Goal: Contribute content: Contribute content

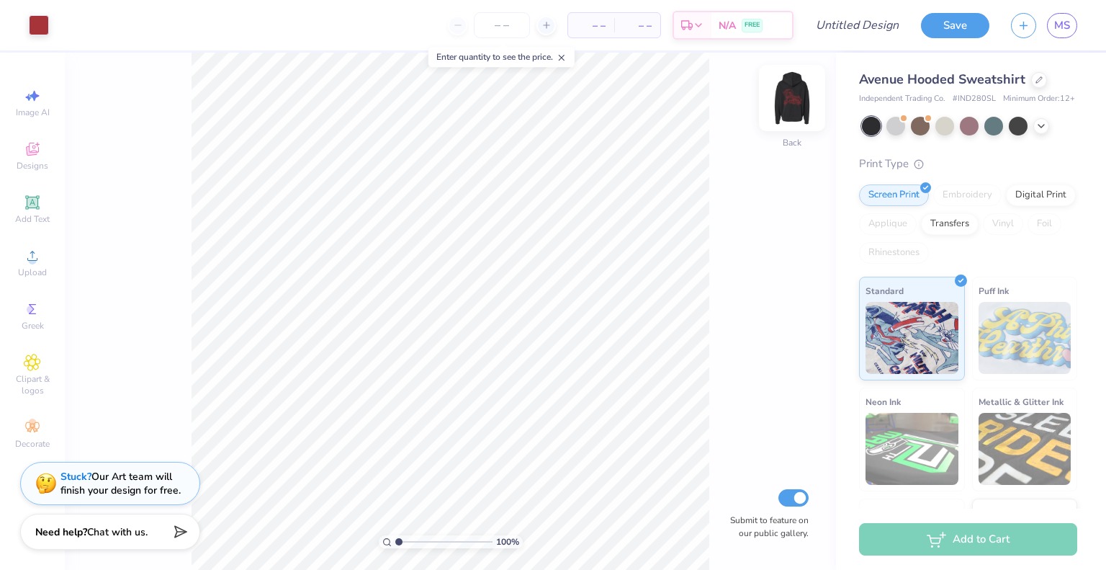
click at [792, 93] on img at bounding box center [792, 98] width 58 height 58
click at [1035, 79] on icon at bounding box center [1038, 78] width 7 height 7
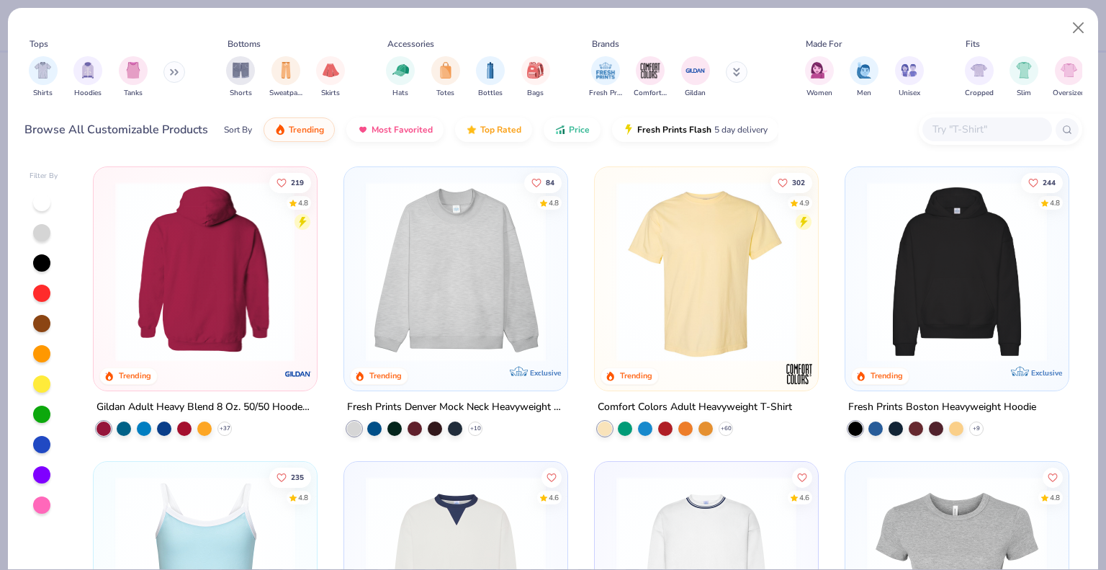
click at [109, 253] on img at bounding box center [11, 271] width 194 height 180
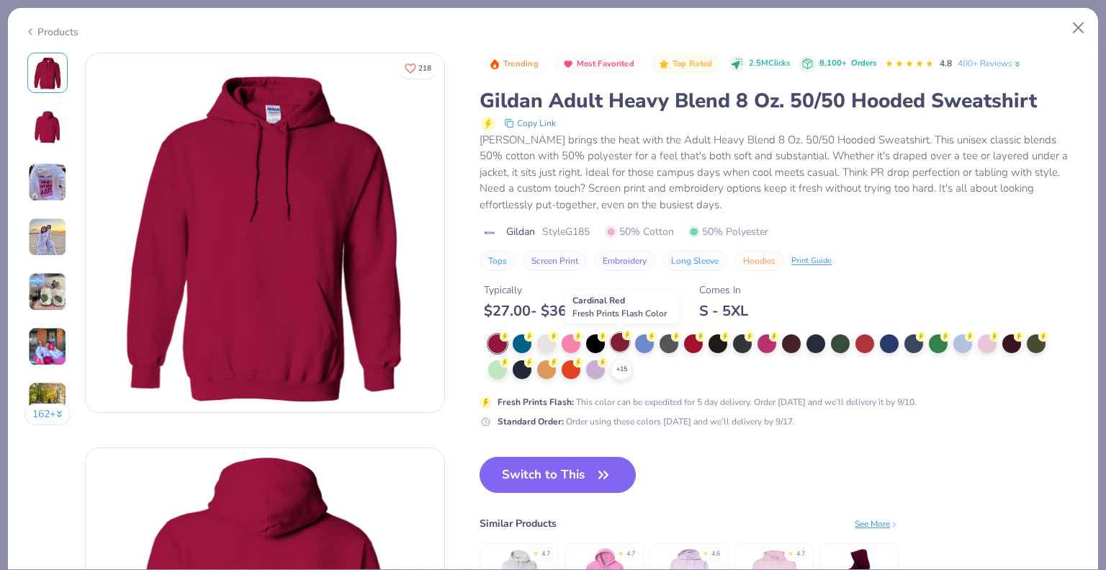
click at [621, 339] on div at bounding box center [620, 342] width 19 height 19
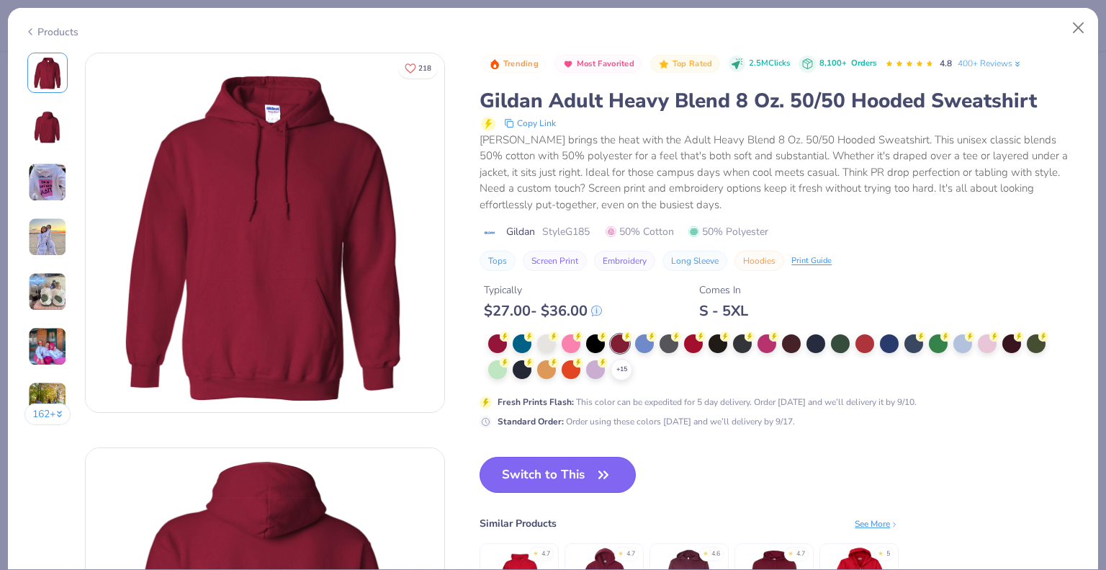
click at [570, 473] on button "Switch to This" at bounding box center [558, 474] width 156 height 36
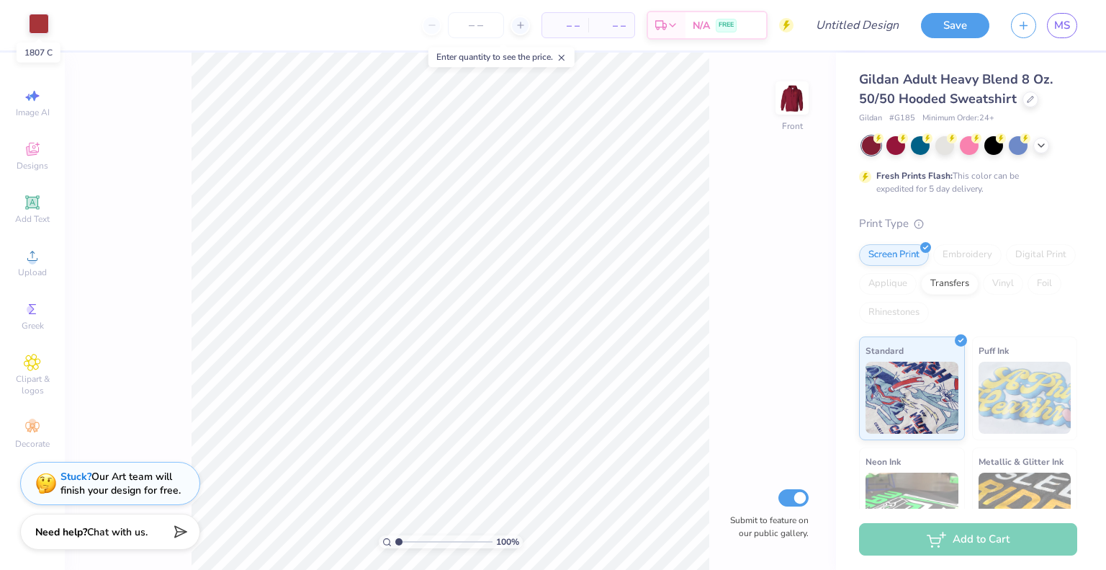
click at [40, 26] on div at bounding box center [39, 24] width 20 height 20
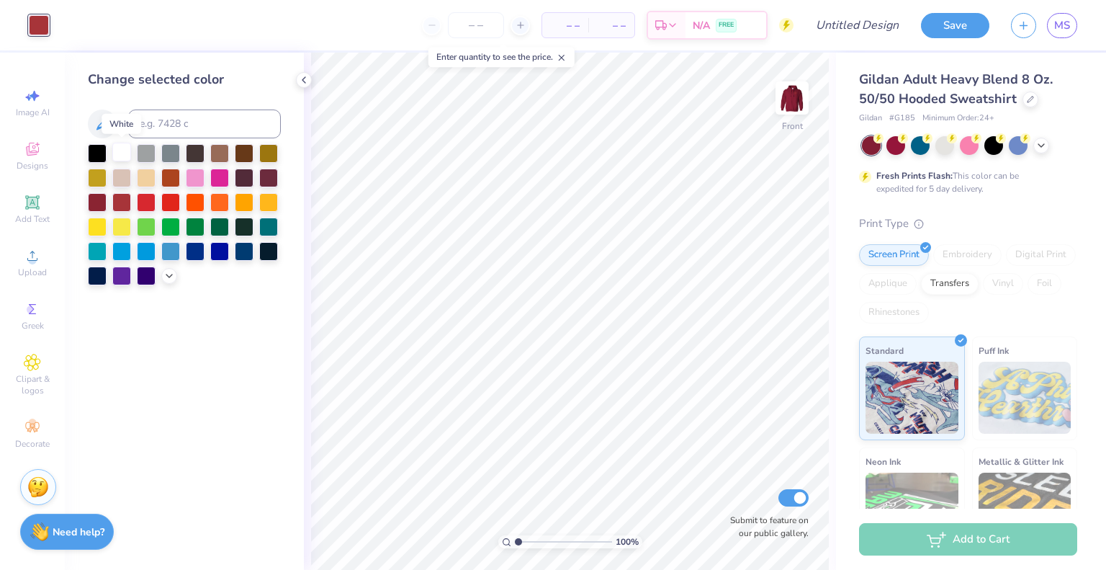
click at [122, 153] on div at bounding box center [121, 152] width 19 height 19
click at [302, 79] on polyline at bounding box center [303, 80] width 3 height 6
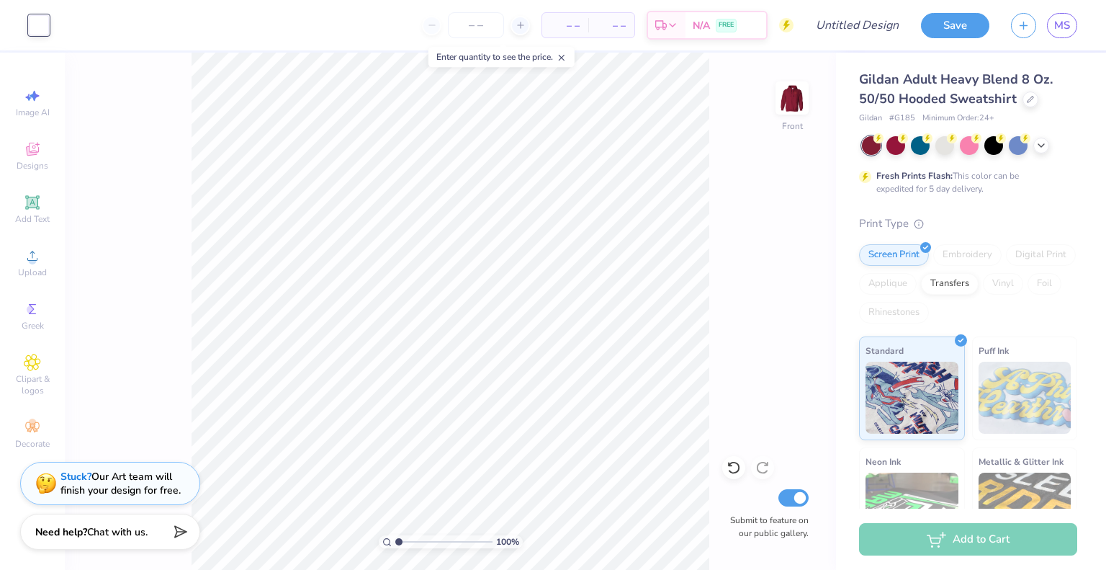
type input "3.51"
click at [423, 543] on input "range" at bounding box center [443, 541] width 97 height 13
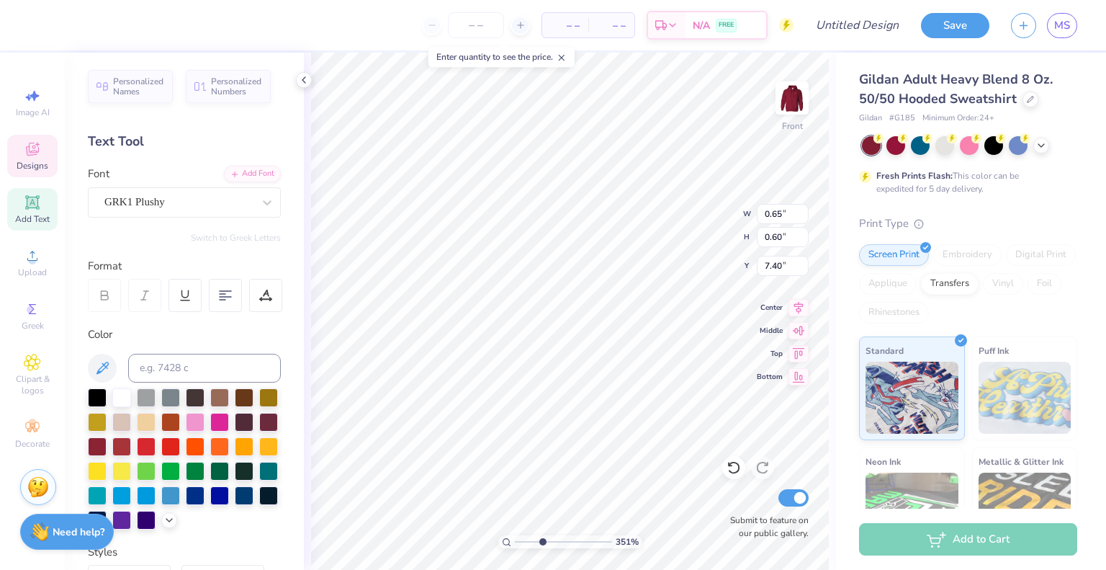
scroll to position [12, 1]
type textarea "E"
type input "0.66"
type input "0.49"
type input "7.06"
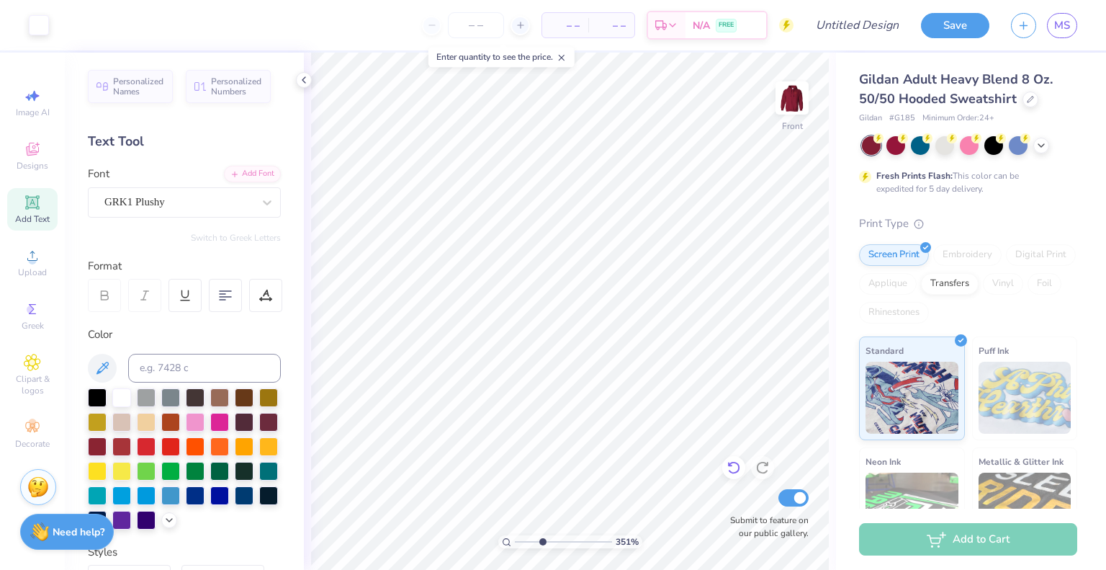
click at [732, 469] on icon at bounding box center [734, 467] width 14 height 14
type textarea "W"
click at [240, 200] on div "GRK1 Plushy" at bounding box center [178, 202] width 151 height 22
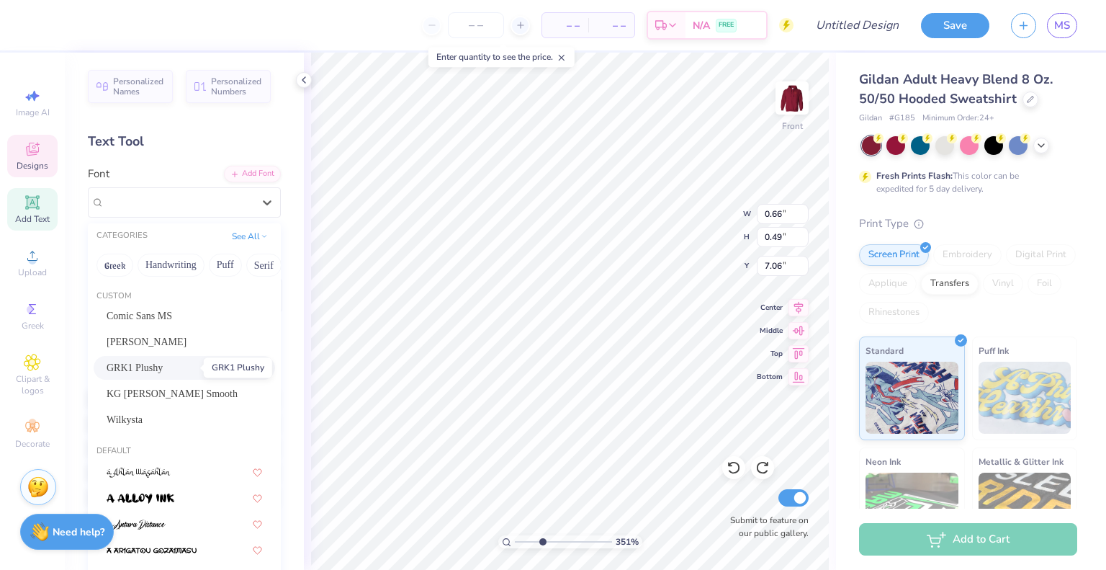
click at [151, 365] on span "GRK1 Plushy" at bounding box center [135, 367] width 56 height 15
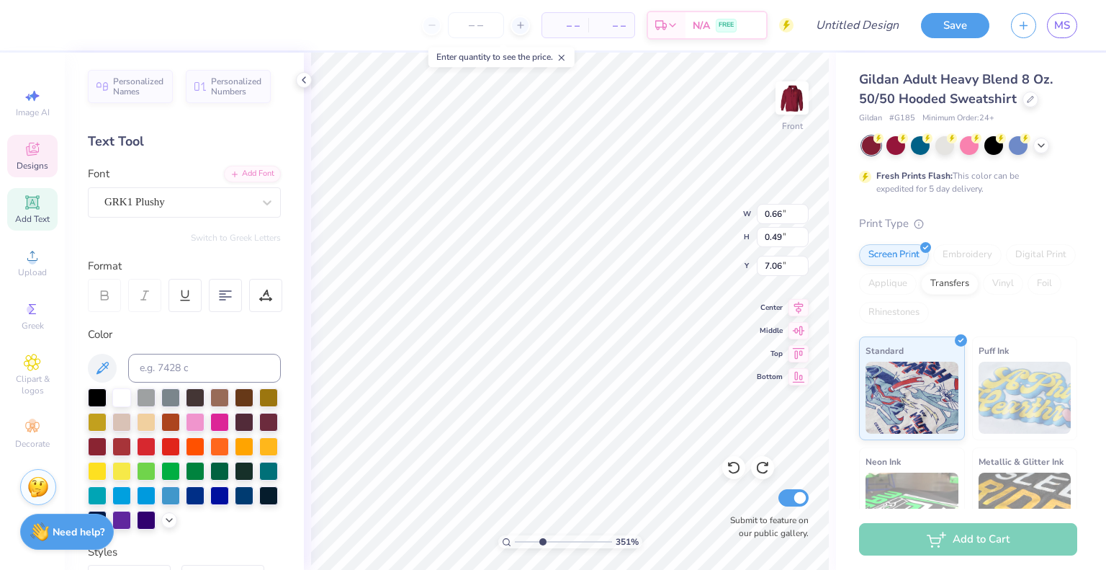
scroll to position [12, 3]
type textarea "W"
type textarea "p"
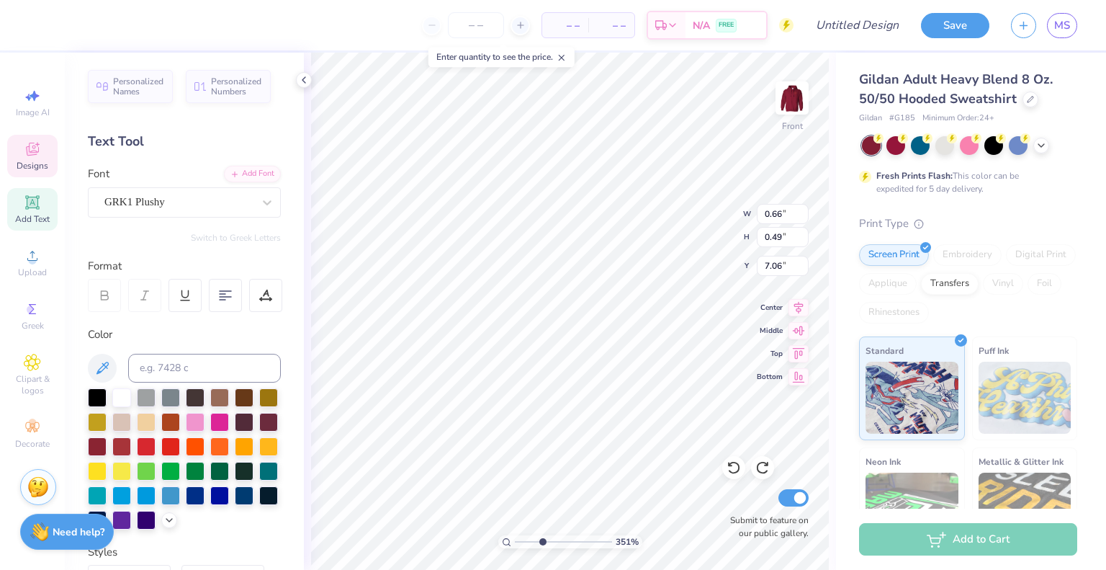
paste textarea
click at [230, 201] on div "GRK1 Plushy" at bounding box center [178, 202] width 151 height 22
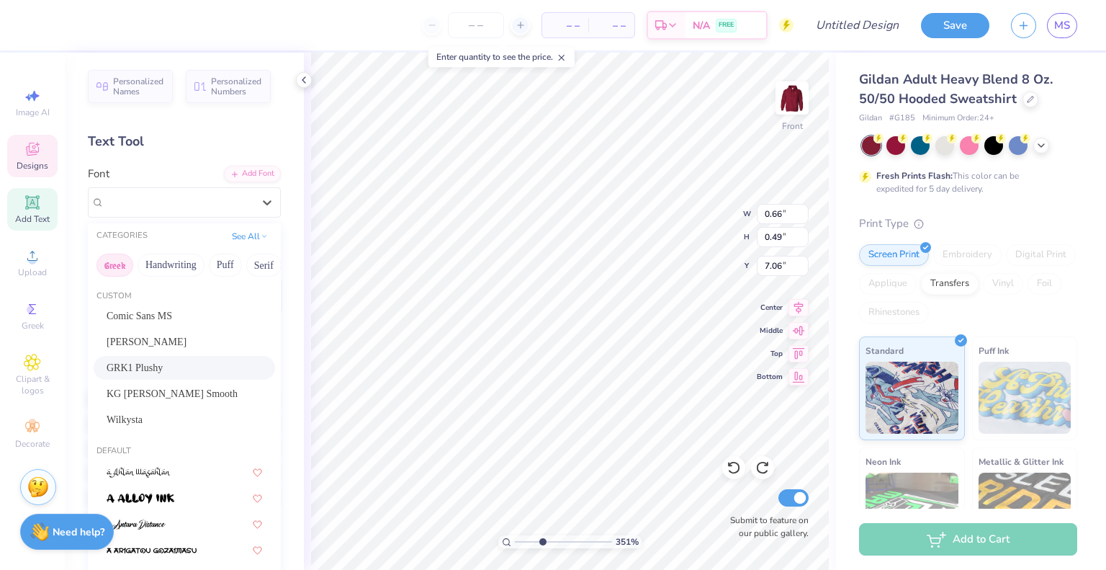
click at [109, 266] on button "Greek" at bounding box center [114, 264] width 37 height 23
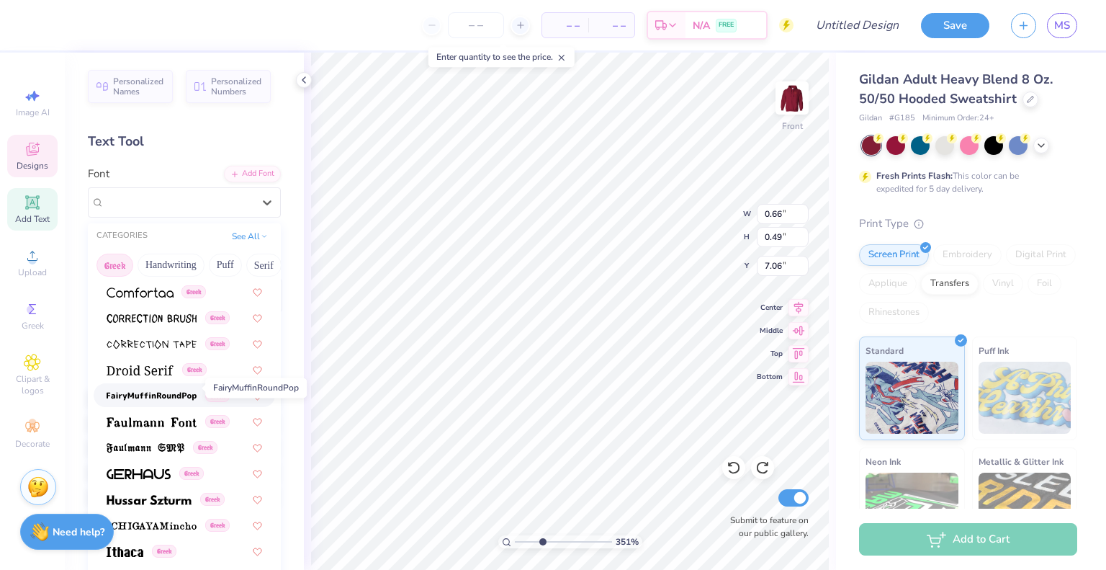
scroll to position [374, 0]
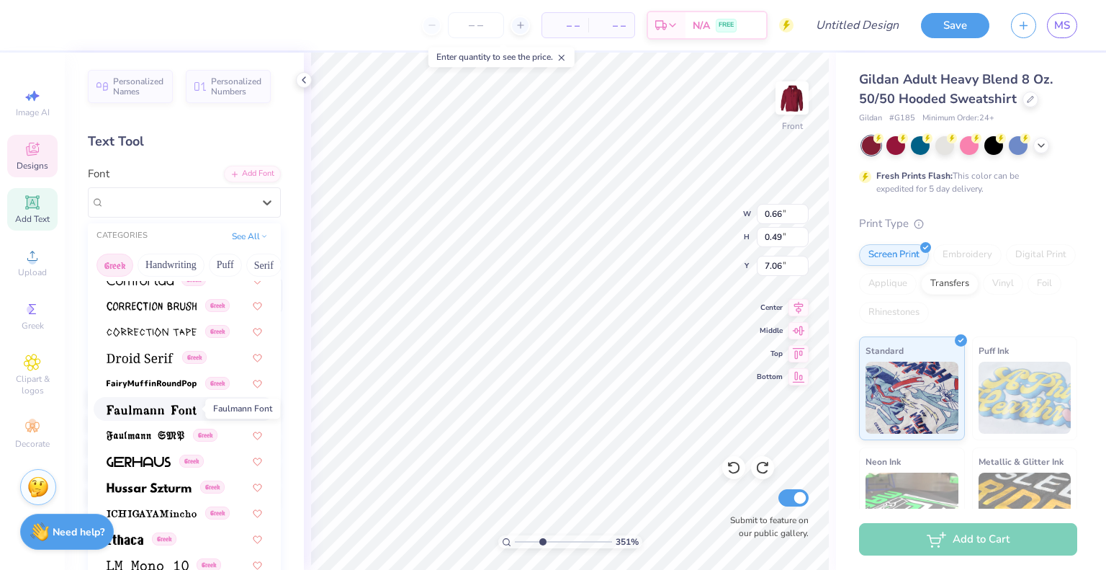
click at [124, 406] on img at bounding box center [152, 410] width 90 height 10
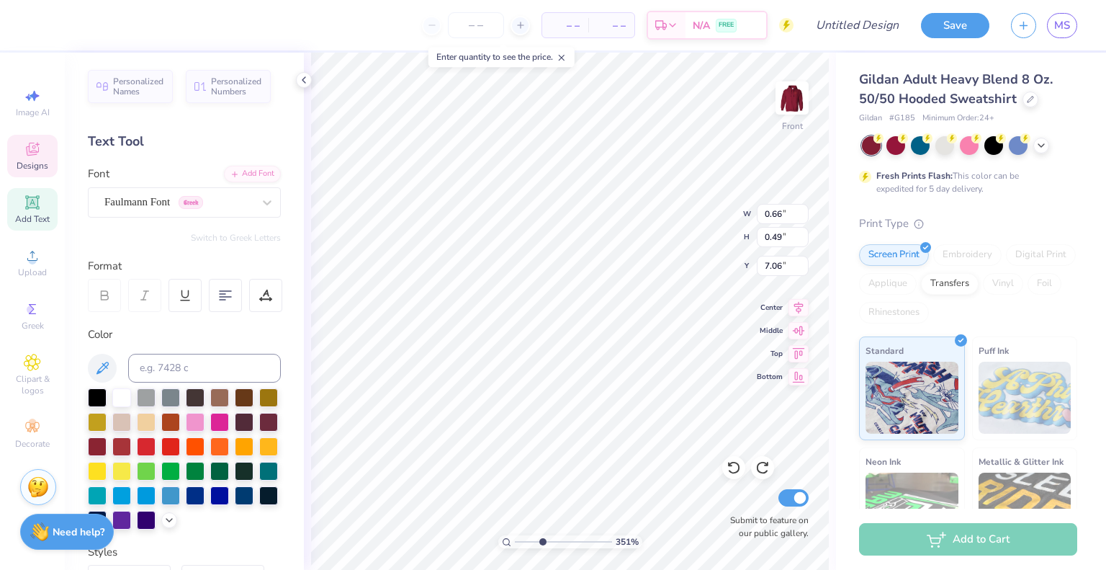
paste textarea "F"
type textarea "F"
paste textarea "F"
type textarea "F"
paste textarea "F"
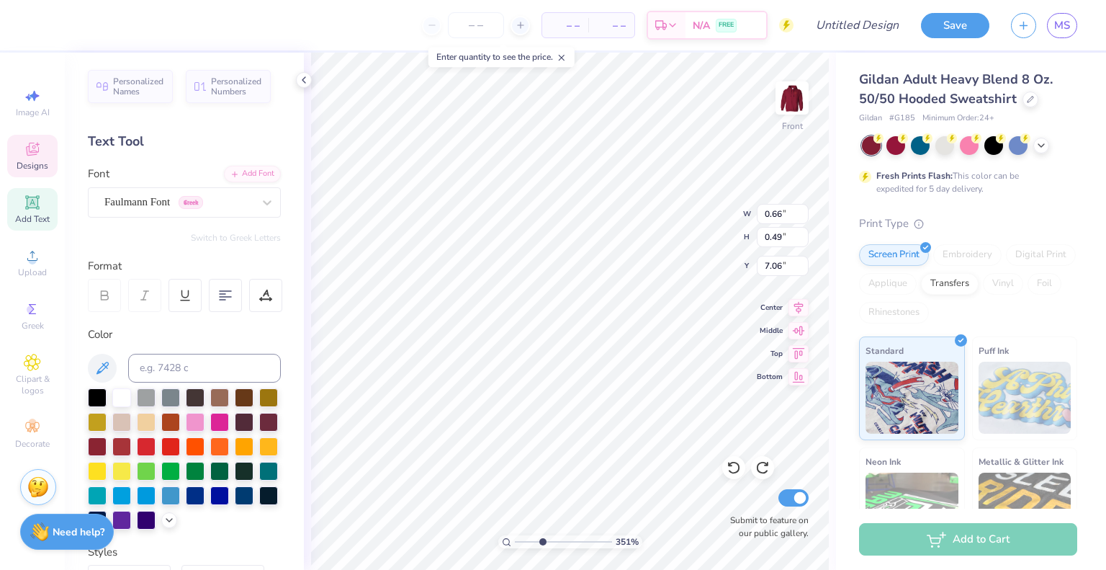
type textarea "F"
type textarea "p"
click at [303, 80] on polyline at bounding box center [303, 80] width 3 height 6
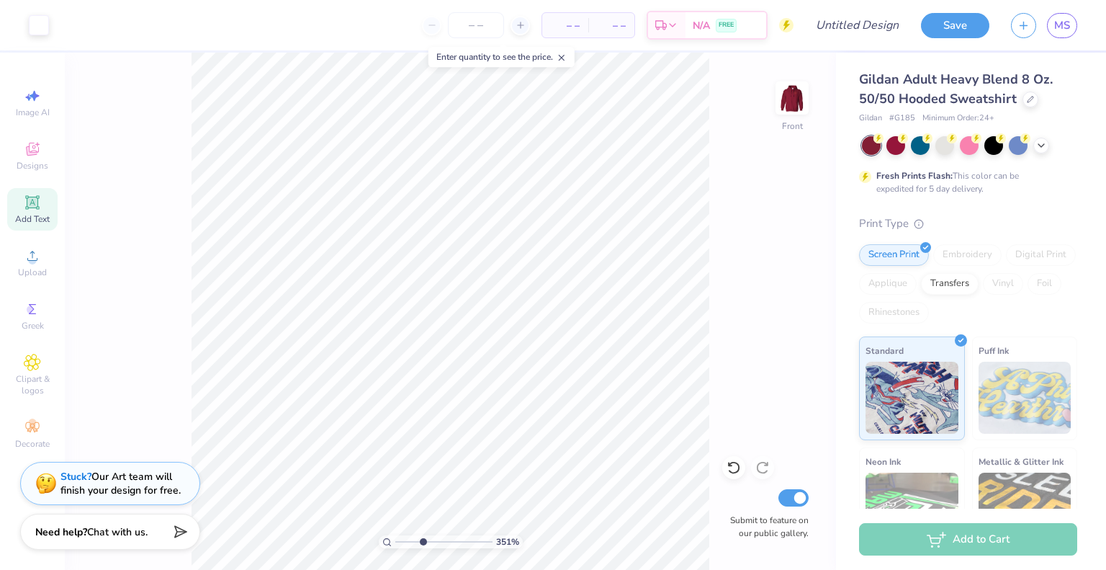
type input "1.54"
click at [403, 539] on input "range" at bounding box center [443, 541] width 97 height 13
click at [31, 202] on icon at bounding box center [32, 202] width 14 height 14
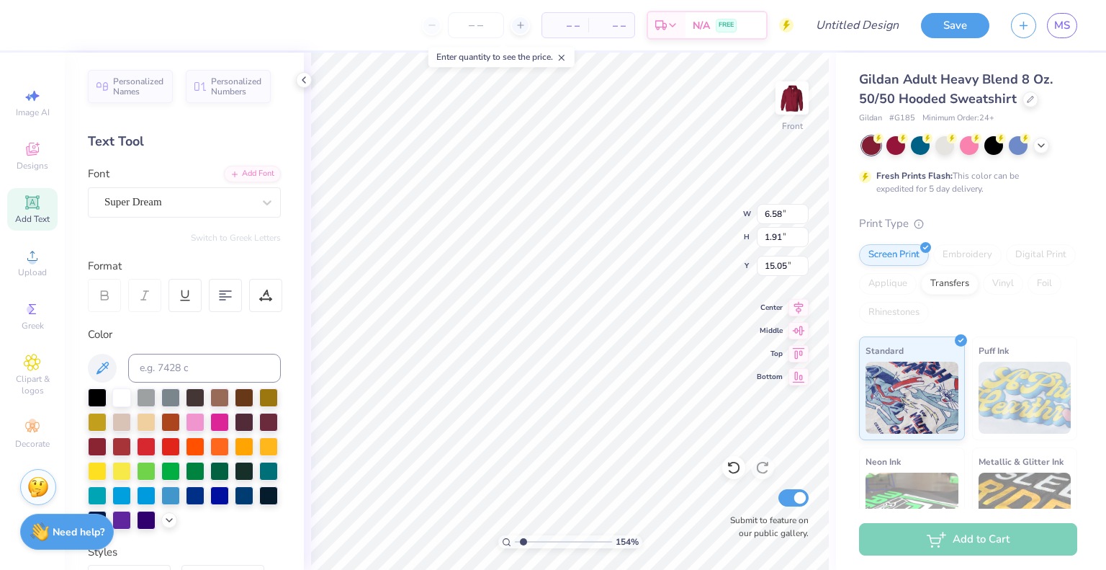
scroll to position [12, 2]
type textarea "T"
click at [219, 204] on div "Super Dream" at bounding box center [178, 202] width 151 height 22
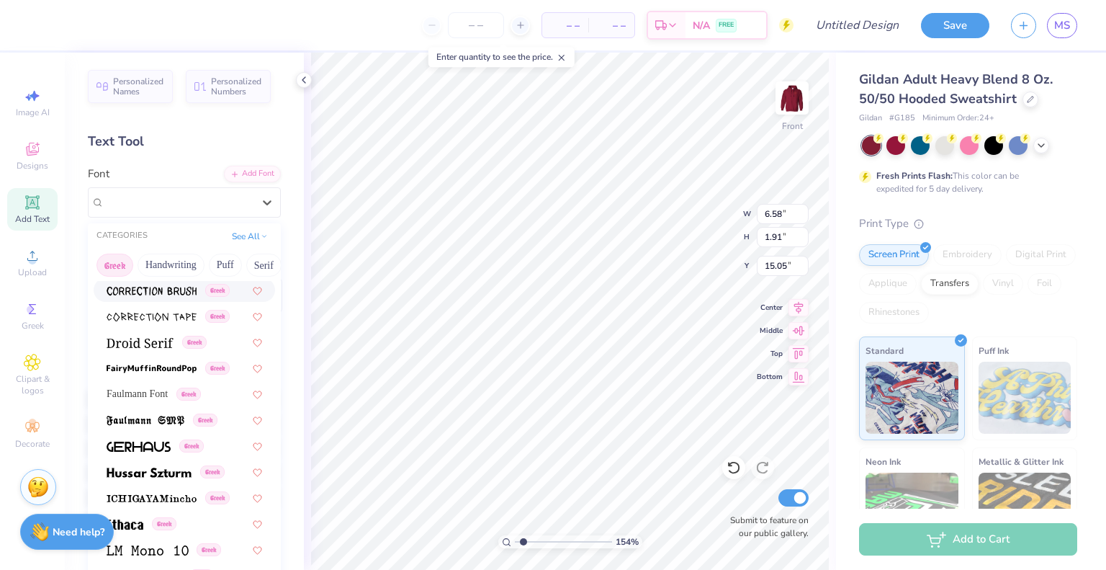
scroll to position [391, 0]
click at [129, 387] on span "Faulmann Font" at bounding box center [137, 391] width 61 height 15
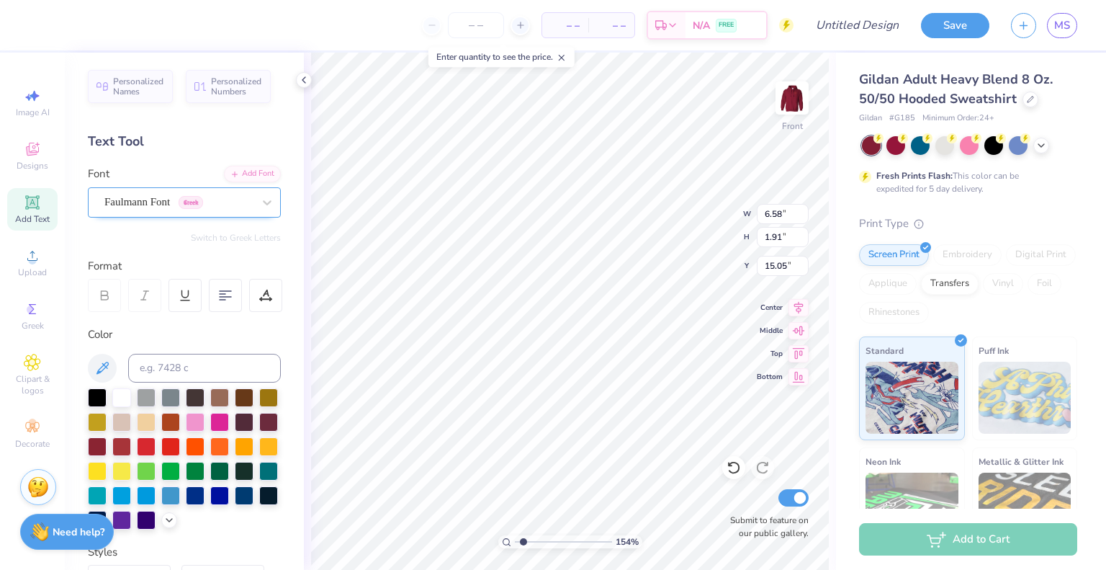
click at [228, 207] on div "Faulmann Font Greek" at bounding box center [178, 202] width 151 height 22
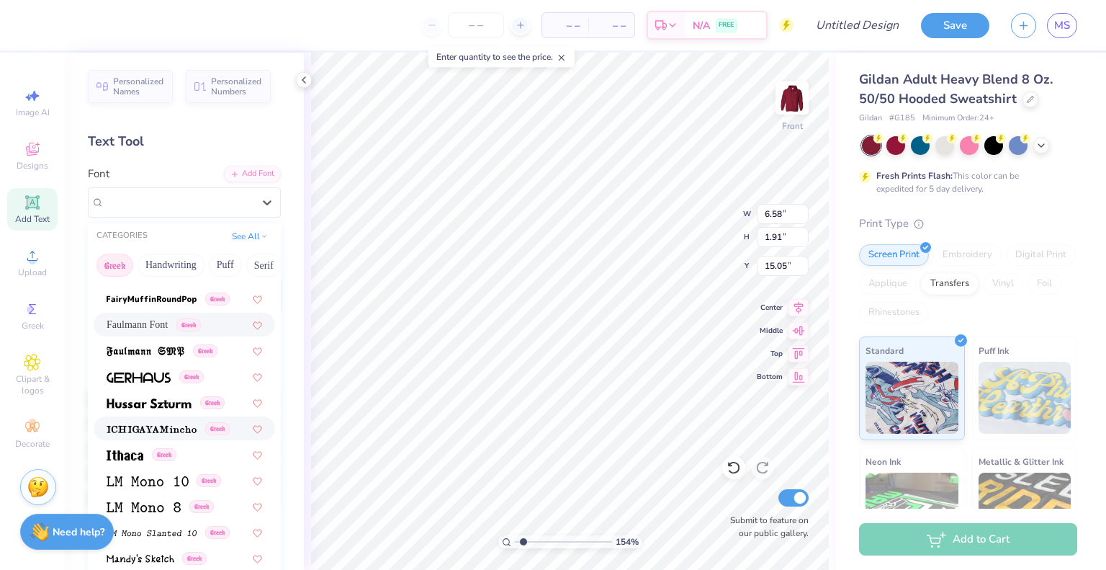
scroll to position [459, 0]
click at [144, 423] on img at bounding box center [152, 428] width 90 height 10
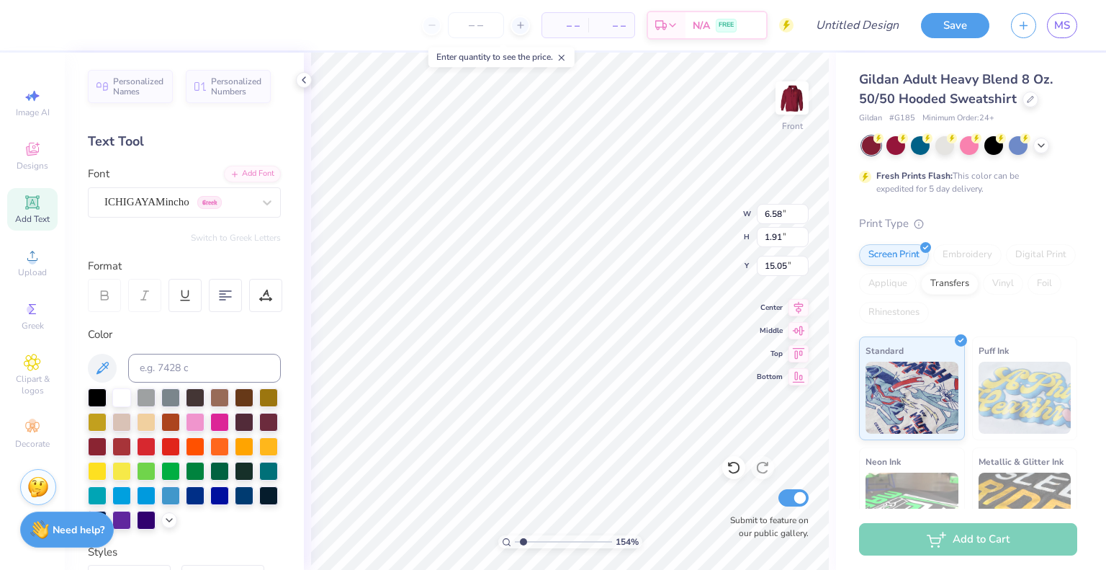
click at [69, 533] on strong "Need help?" at bounding box center [79, 530] width 52 height 14
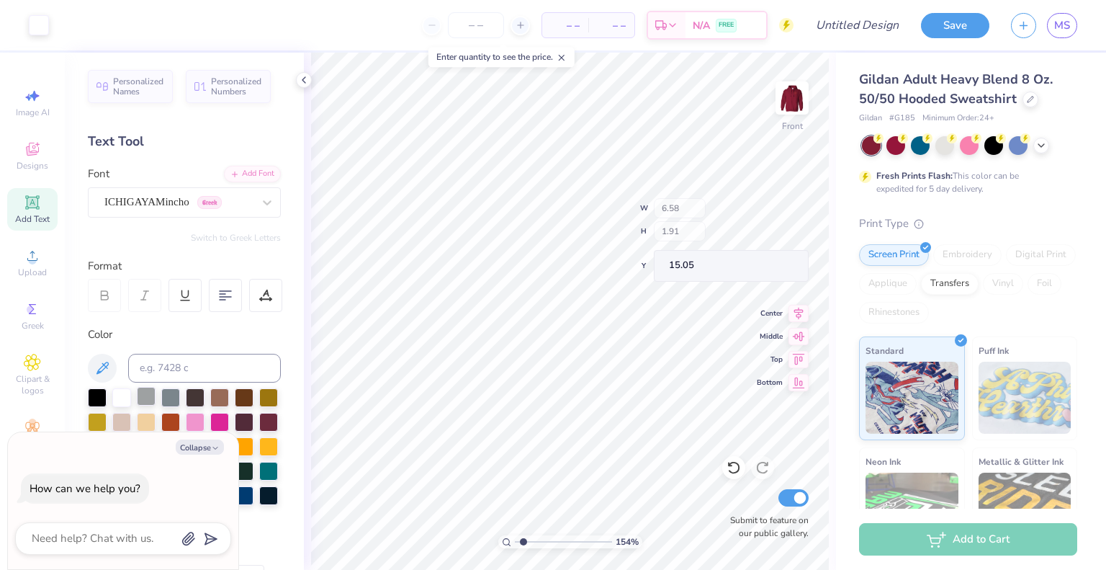
type textarea "x"
click at [90, 540] on textarea at bounding box center [103, 537] width 146 height 19
type textarea "W"
type textarea "x"
type textarea "Wh"
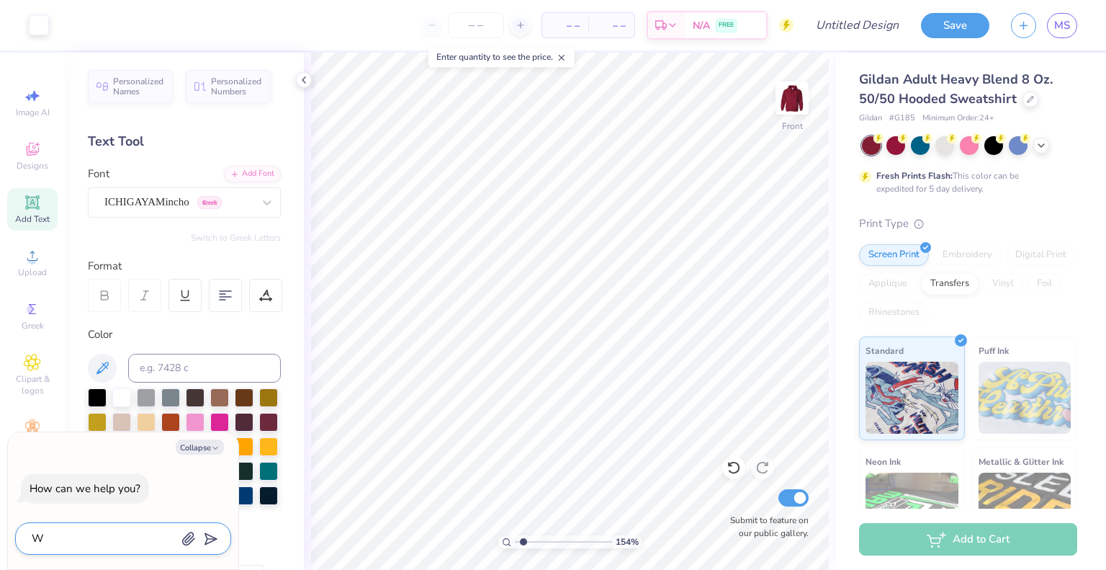
type textarea "x"
type textarea "Why"
type textarea "x"
type textarea "Why"
type textarea "x"
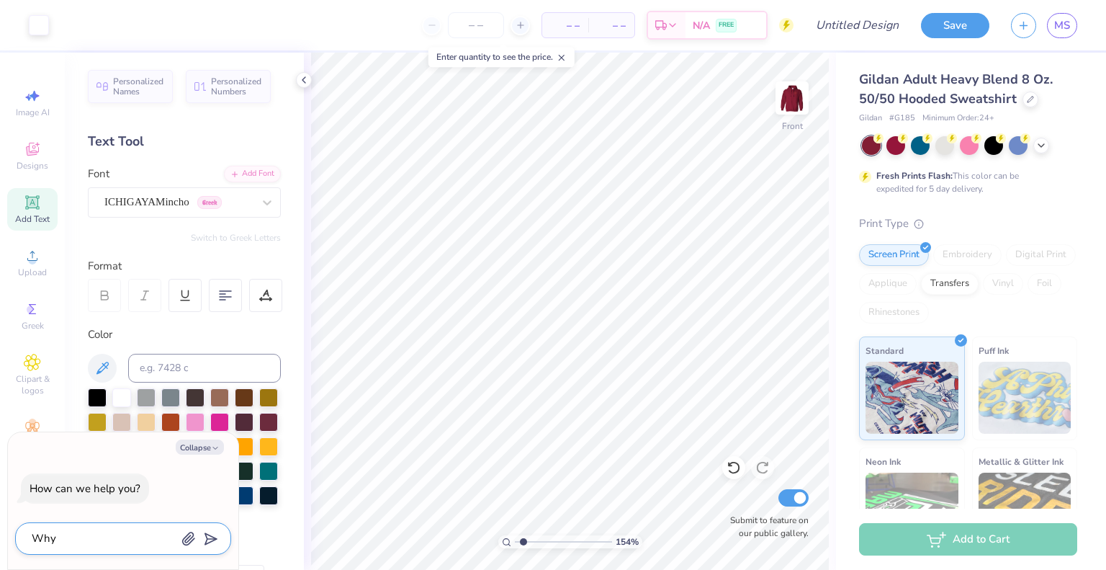
type textarea "Why w"
type textarea "x"
type textarea "Why wo"
type textarea "x"
type textarea "Why won"
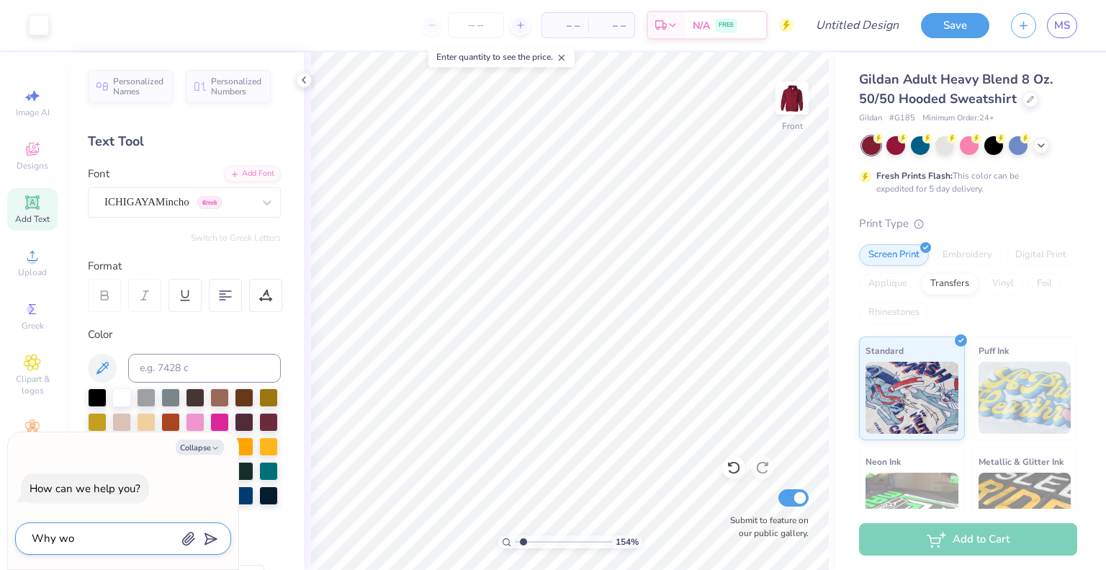
type textarea "x"
type textarea "Why won'"
type textarea "x"
type textarea "Why won't"
type textarea "x"
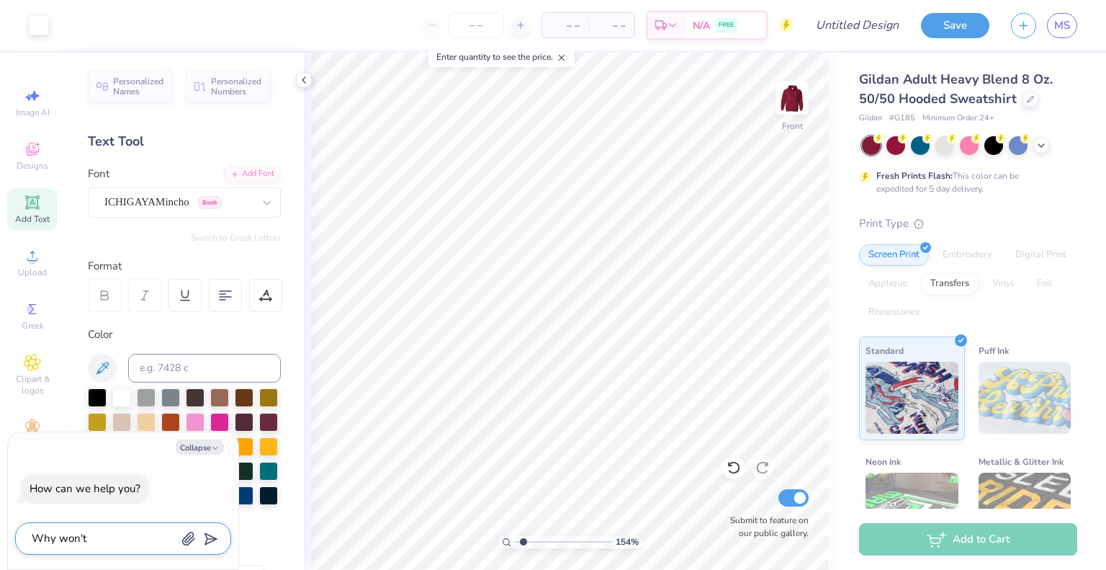
type textarea "Why won't"
type textarea "x"
type textarea "Why won't t"
type textarea "x"
type textarea "Why won't th"
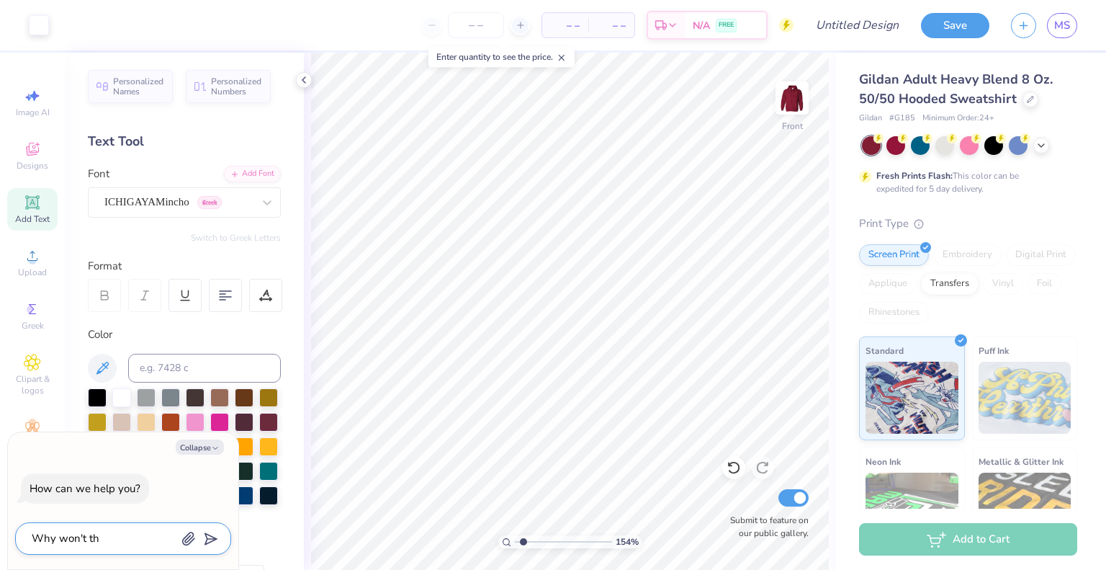
type textarea "x"
type textarea "Why won't the"
type textarea "x"
type textarea "Why won't the"
type textarea "x"
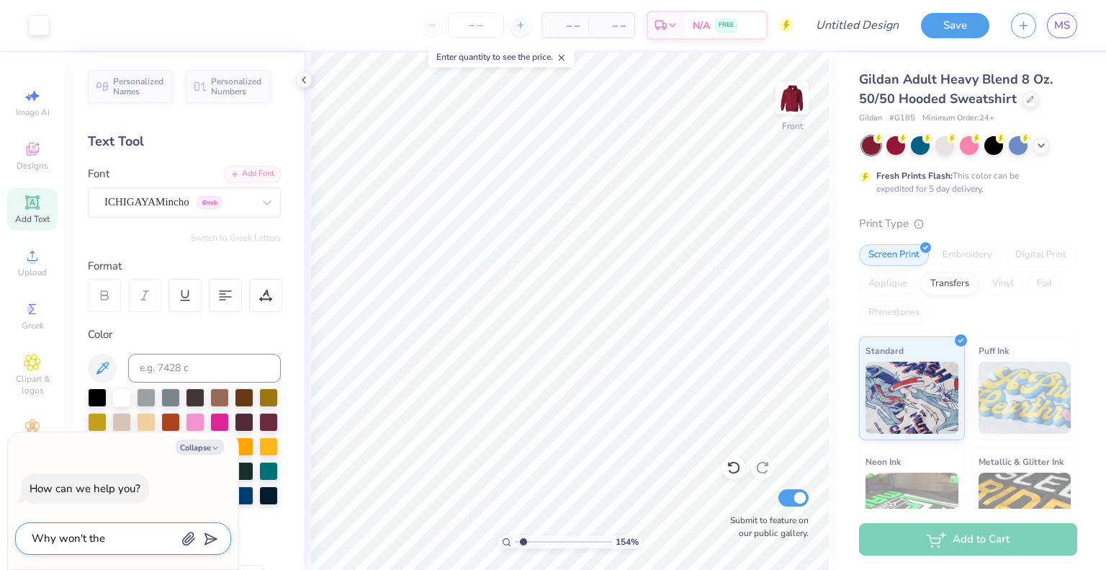
type textarea "Why won't the f"
type textarea "x"
type textarea "Why won't the fo"
type textarea "x"
type textarea "Why won't the fon"
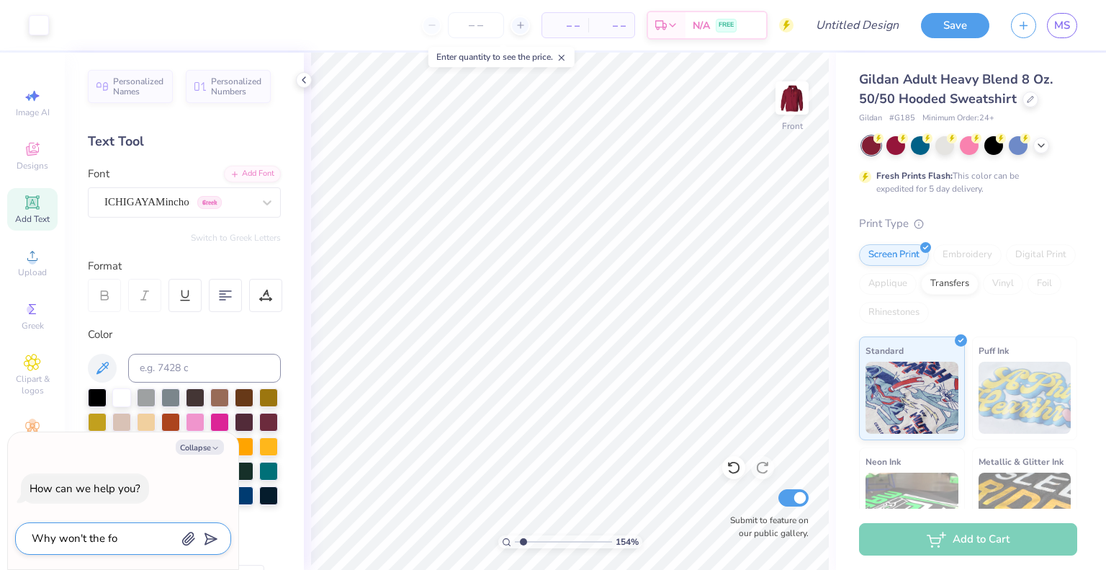
type textarea "x"
type textarea "Why won't the font"
type textarea "x"
type textarea "Why won't the fonts"
type textarea "x"
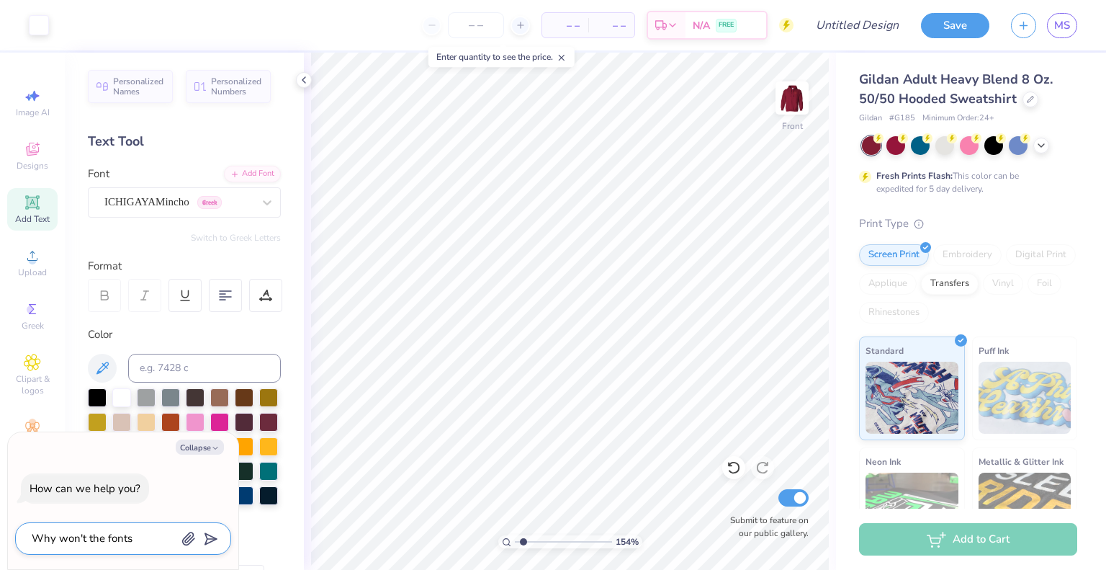
type textarea "Why won't the fonts"
type textarea "x"
type textarea "Why won't the fonts l"
type textarea "x"
type textarea "Why won't the fonts le"
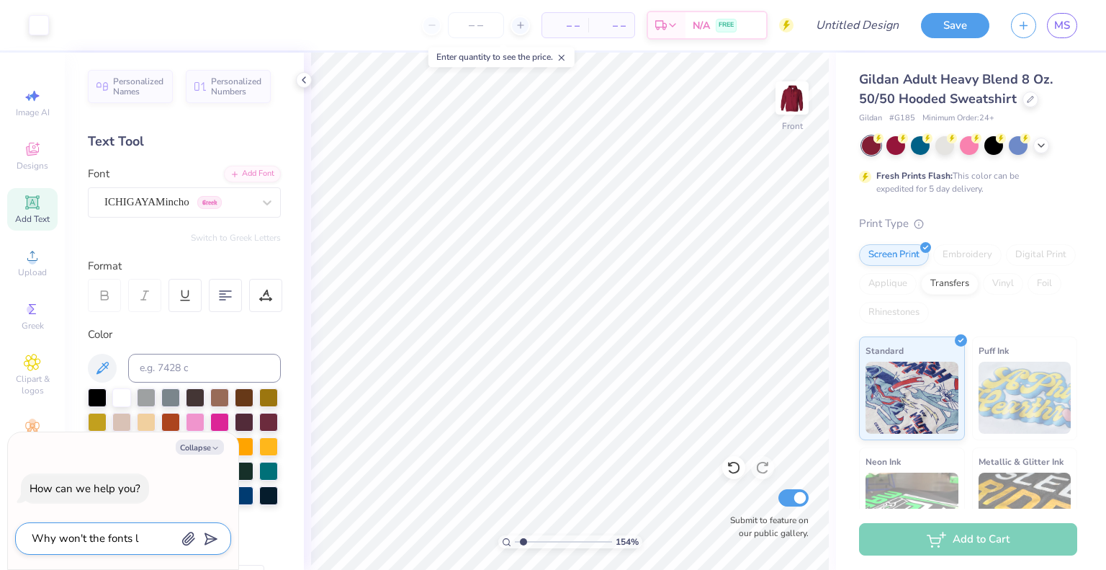
type textarea "x"
type textarea "Why won't the fonts let"
type textarea "x"
type textarea "Why won't the fonts let"
type textarea "x"
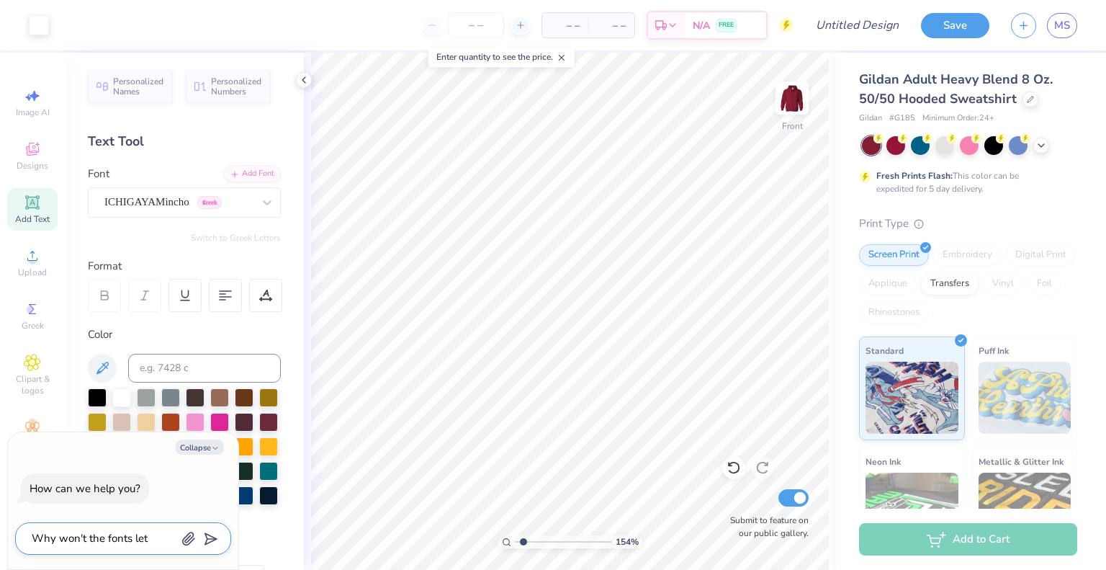
type textarea "Why won't the fonts let m"
type textarea "x"
type textarea "Why won't the fonts let me"
type textarea "x"
type textarea "Why won't the fonts let me"
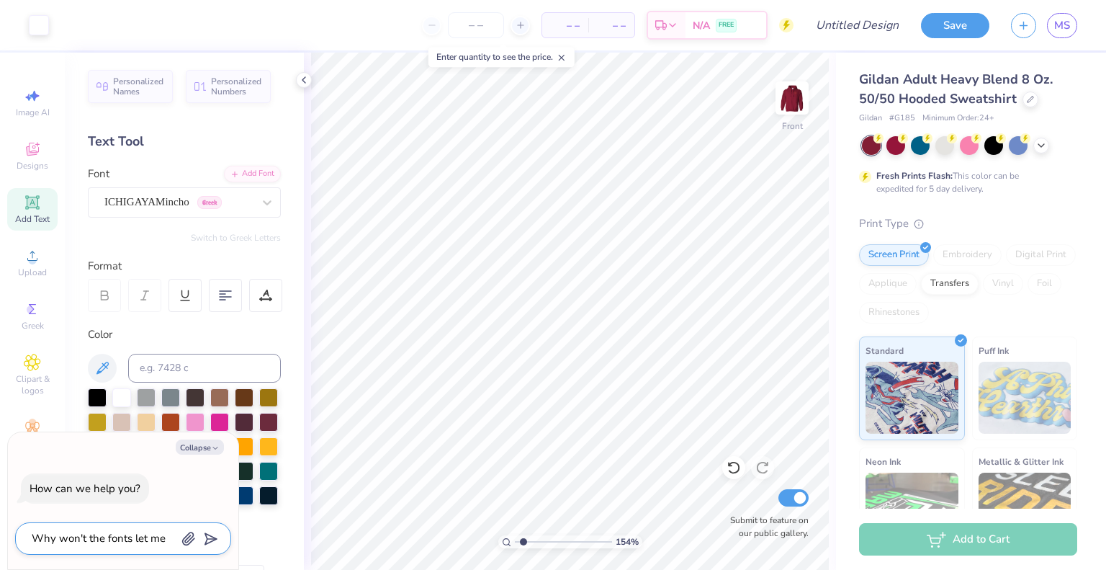
type textarea "x"
type textarea "Why won't the fonts let me i"
type textarea "x"
type textarea "Why won't the fonts let me in"
type textarea "x"
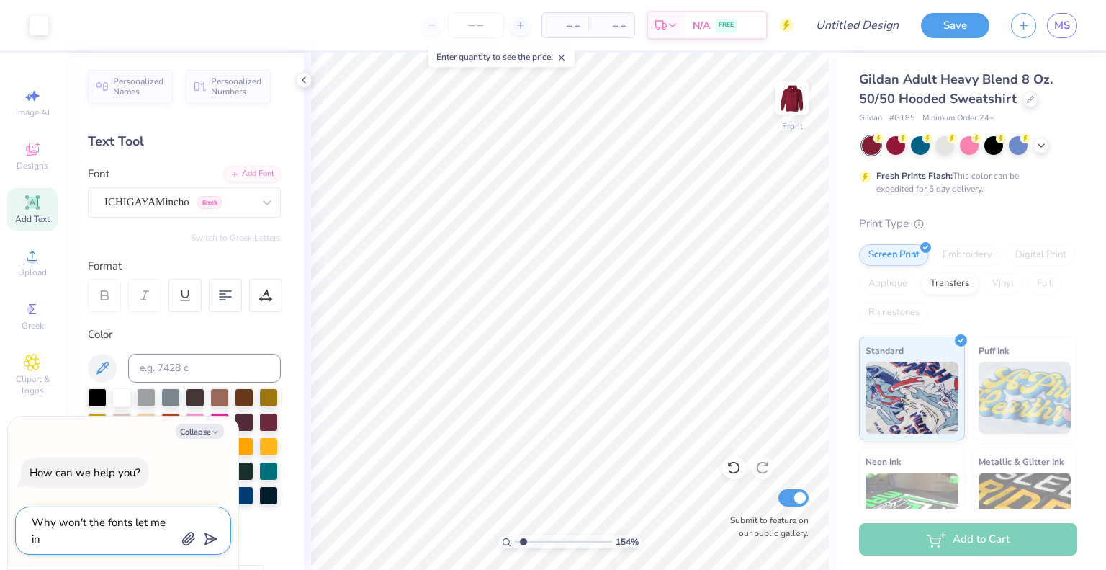
type textarea "Why won't the fonts let me i"
type textarea "x"
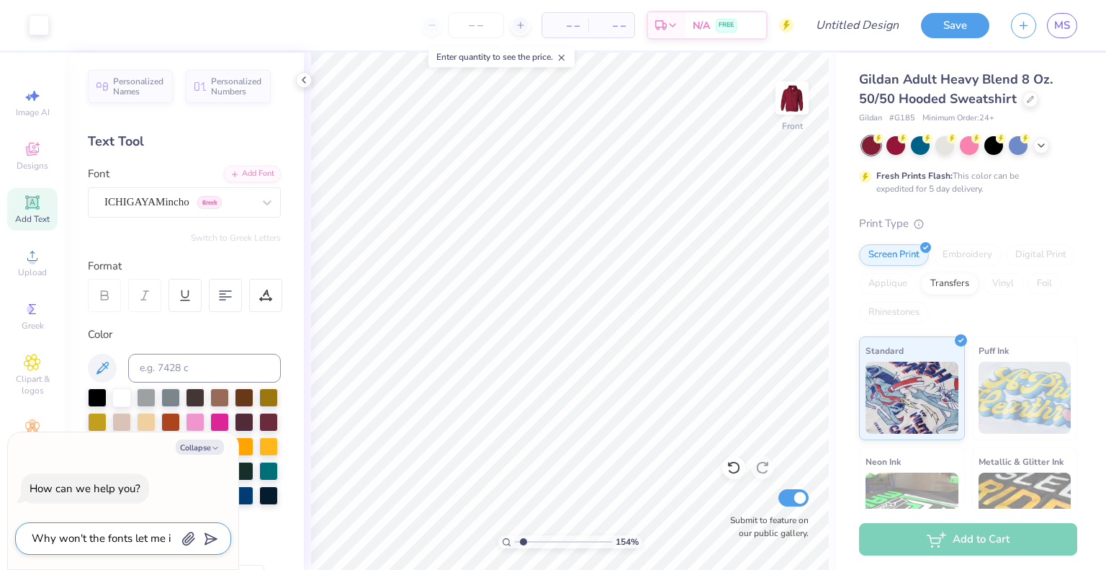
type textarea "Why won't the fonts let me"
type textarea "x"
type textarea "Why won't the fonts let me t"
type textarea "x"
type textarea "Why won't the fonts let me ty"
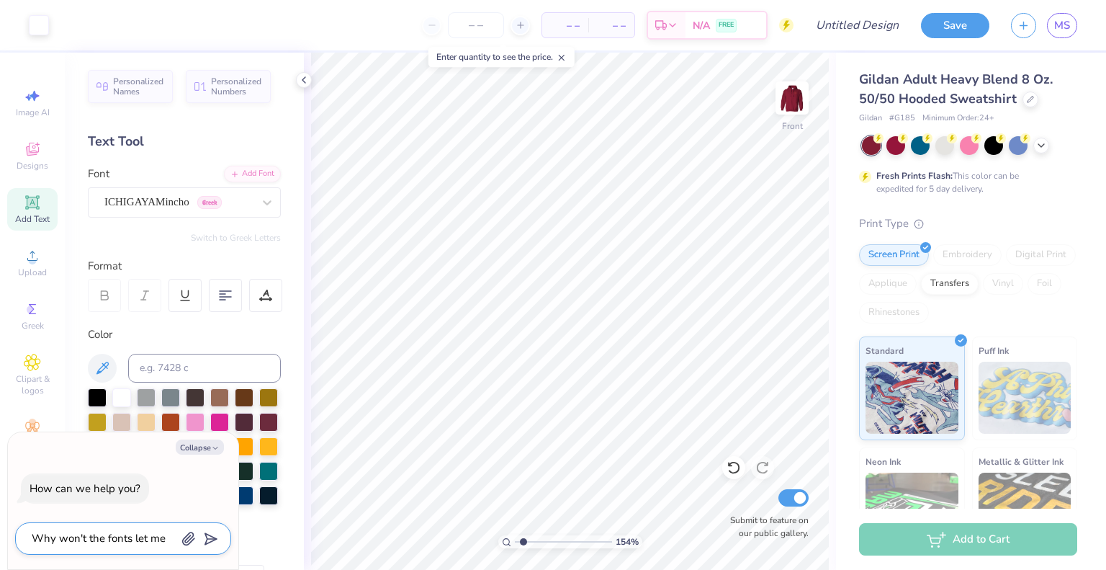
type textarea "x"
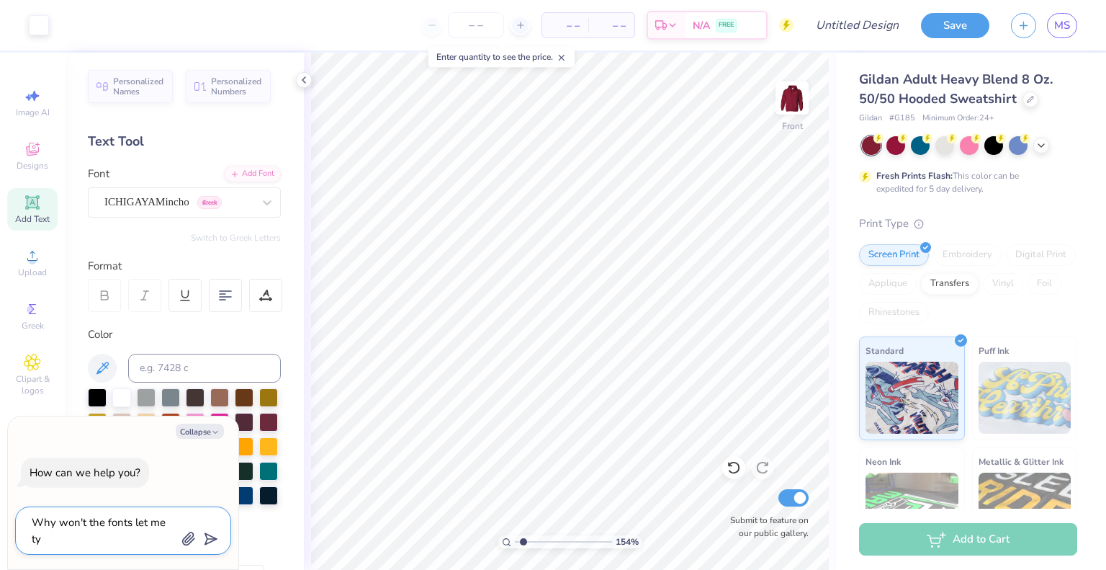
type textarea "Why won't the fonts let me typ"
type textarea "x"
type textarea "Why won't the fonts let me type"
type textarea "x"
type textarea "Why won't the fonts let me type"
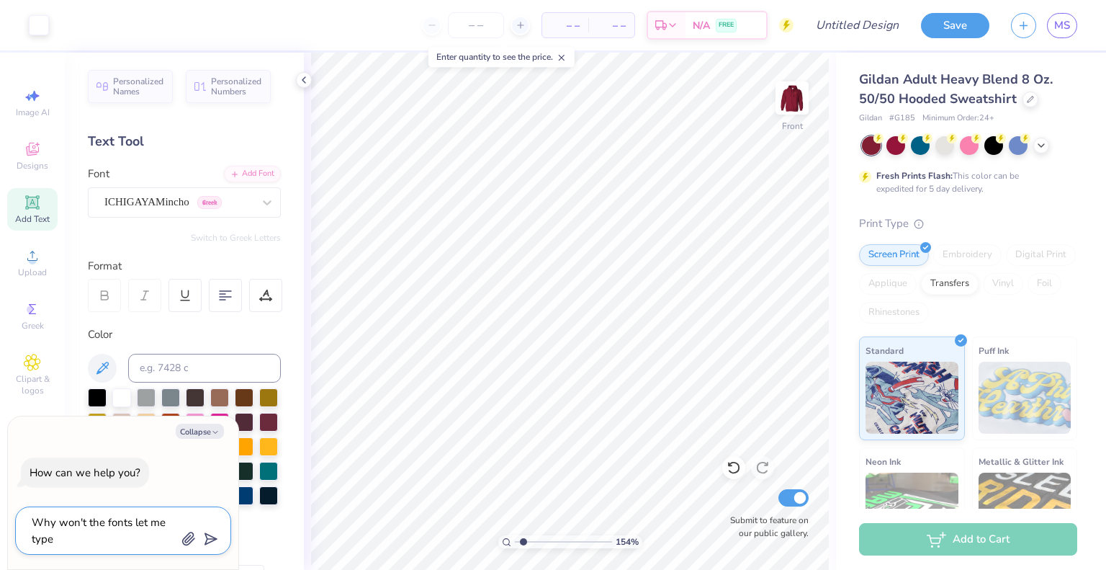
type textarea "x"
type textarea "Why won't the fonts let me type a"
type textarea "x"
type textarea "Why won't the fonts let me type a"
type textarea "x"
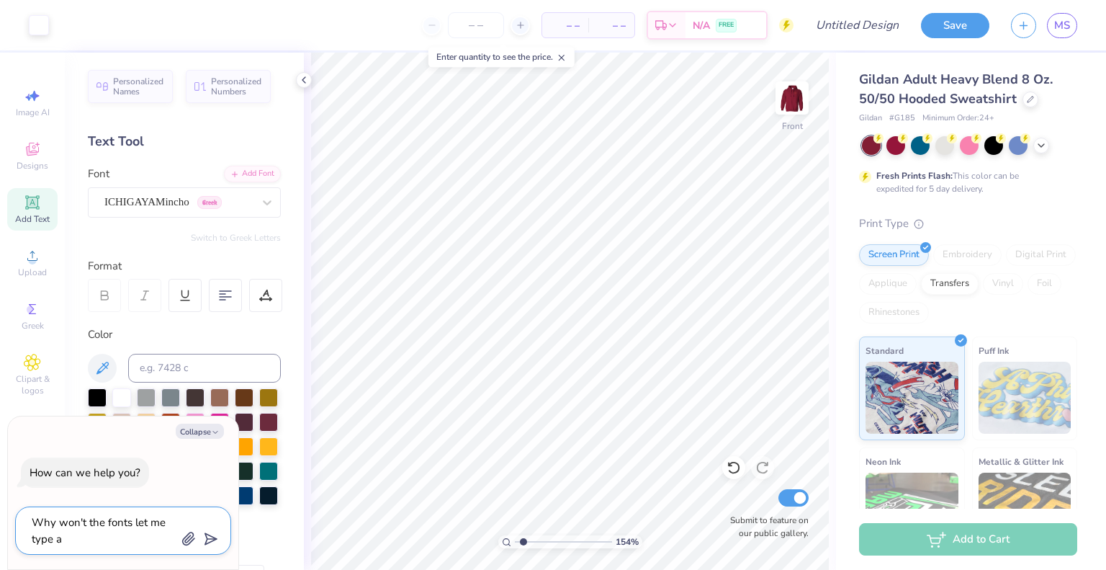
type textarea "Why won't the fonts let me type a g"
type textarea "x"
type textarea "Why won't the fonts let me type a gr"
type textarea "x"
type textarea "Why won't the fonts let me type a gre"
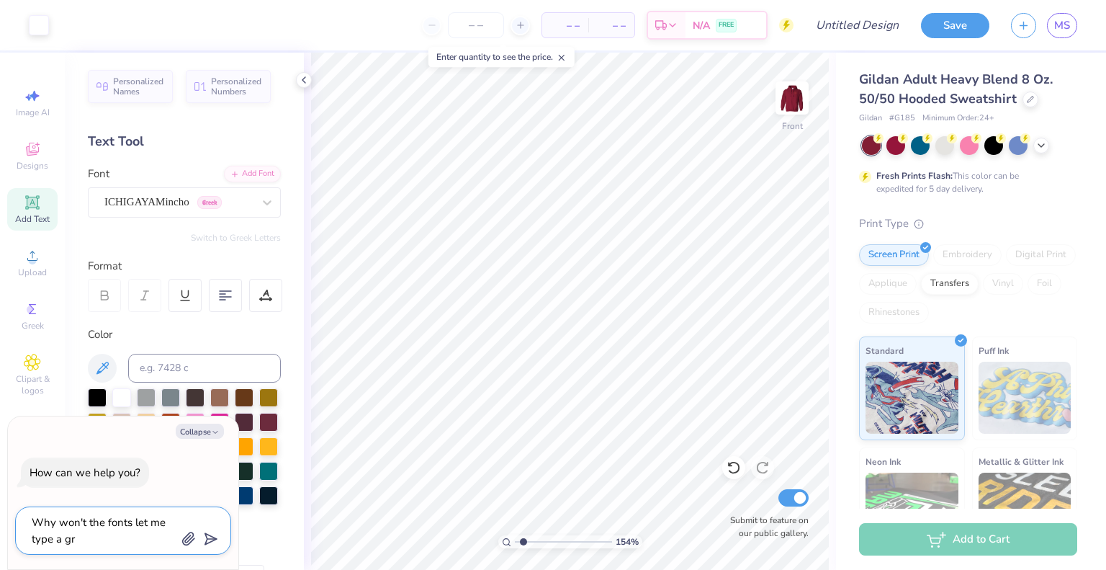
type textarea "x"
type textarea "Why won't the fonts let me type a gree"
type textarea "x"
type textarea "Why won't the fonts let me type a greek"
type textarea "x"
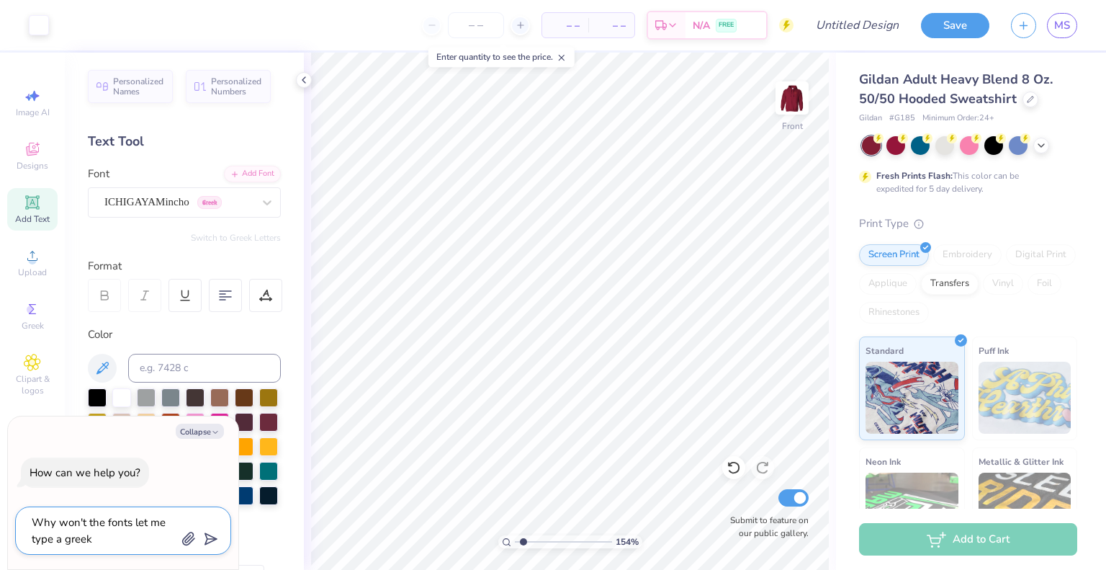
type textarea "Why won't the fonts let me type a greek"
type textarea "x"
type textarea "Why won't the fonts let me type a greek l"
type textarea "x"
type textarea "Why won't the fonts let me type a greek le"
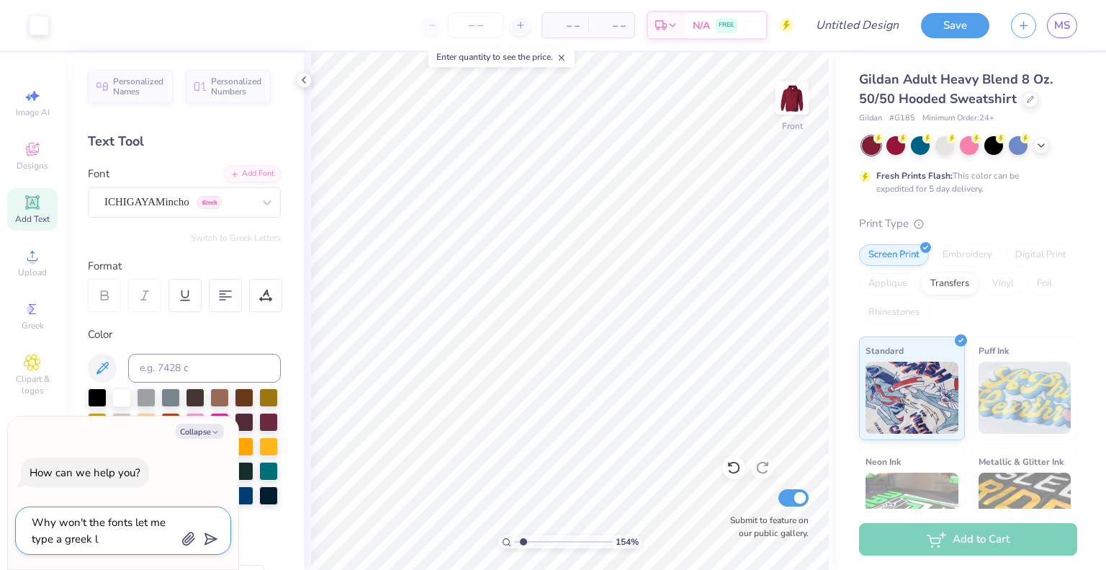
type textarea "x"
type textarea "Why won't the fonts let me type a greek let"
type textarea "x"
type textarea "Why won't the fonts let me type a greek lett"
type textarea "x"
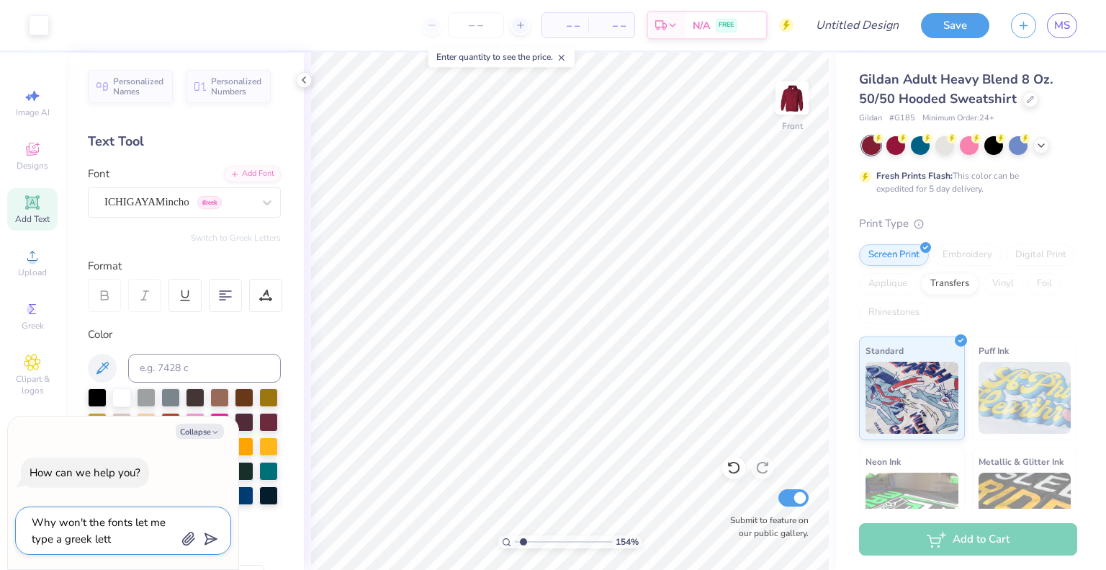
type textarea "Why won't the fonts let me type a greek lette"
type textarea "x"
type textarea "Why won't the fonts let me type a greek letter"
type textarea "x"
type textarea "Why won't the fonts let me type a greek letter"
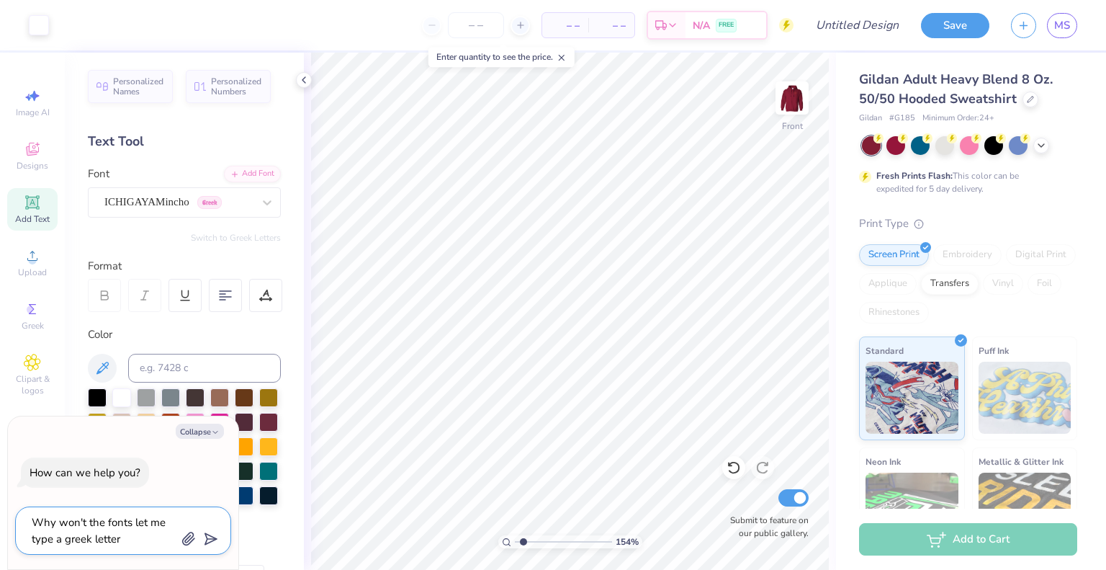
type textarea "x"
type textarea "Why won't the fonts let me type a greek letter i"
type textarea "x"
type textarea "Why won't the fonts let me type a greek letter if"
type textarea "x"
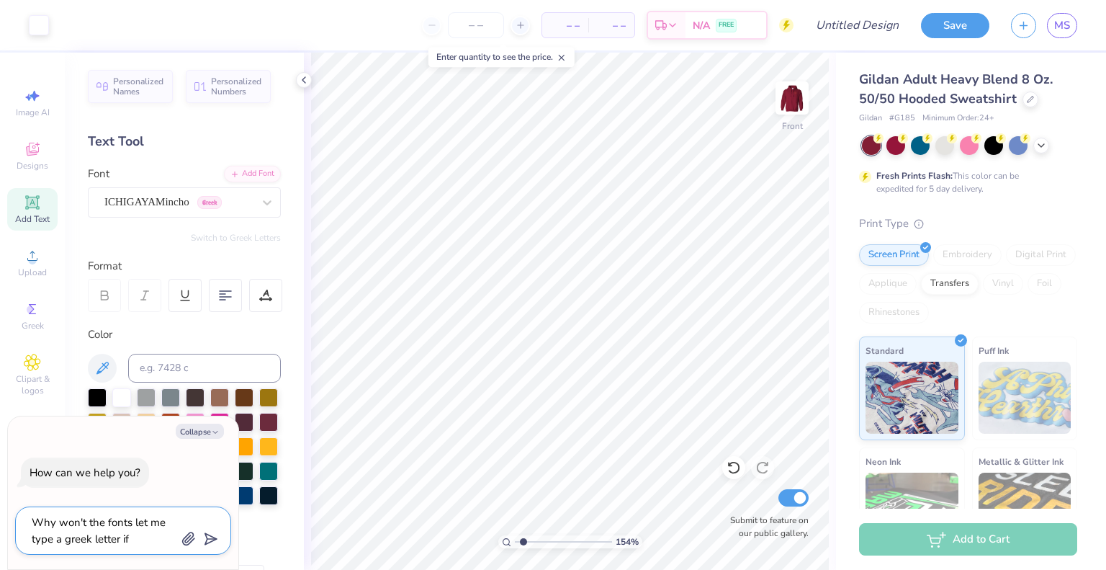
type textarea "Why won't the fonts let me type a greek letter if"
type textarea "x"
type textarea "Why won't the fonts let me type a greek letter if a"
type textarea "x"
type textarea "Why won't the fonts let me type a greek letter if"
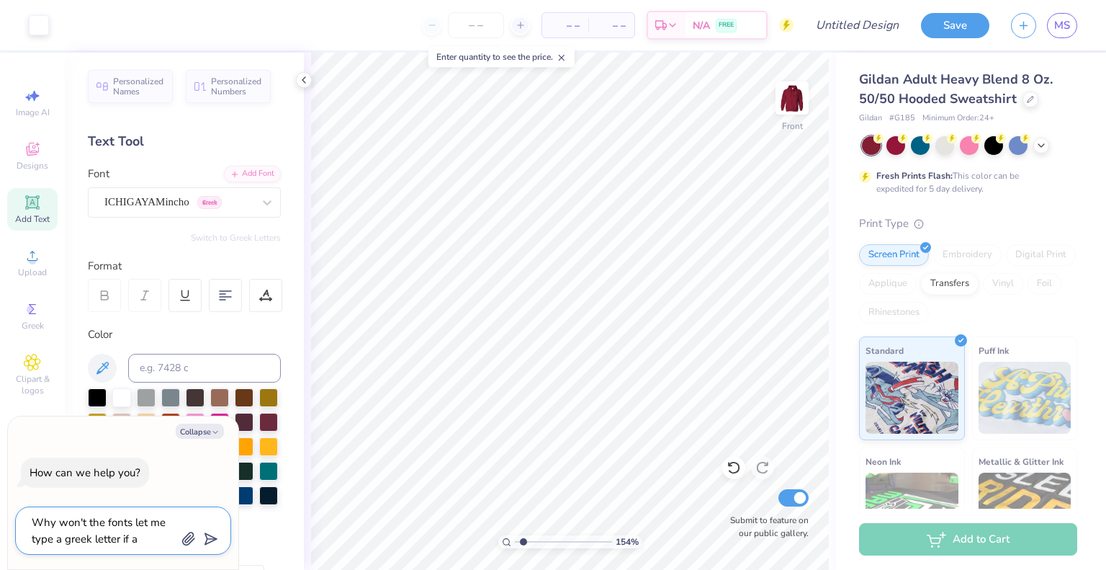
type textarea "x"
type textarea "Why won't the fonts let me type a greek letter if i"
type textarea "x"
type textarea "Why won't the fonts let me type a greek letter if it"
type textarea "x"
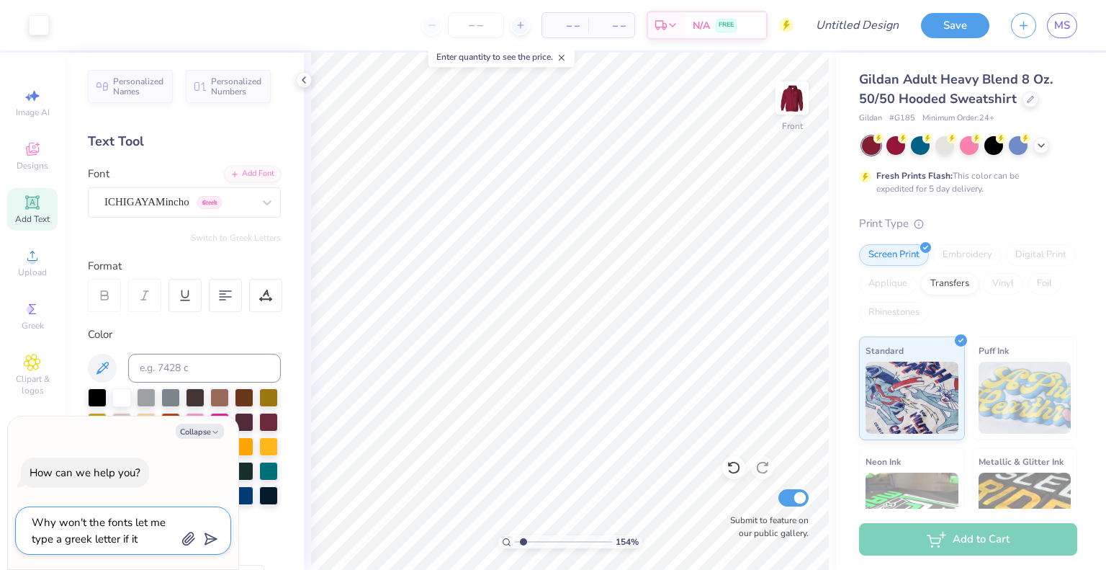
type textarea "Why won't the fonts let me type a greek letter if its"
type textarea "x"
type textarea "Why won't the fonts let me type a greek letter if it"
type textarea "x"
type textarea "Why won't the fonts let me type a greek letter if it'"
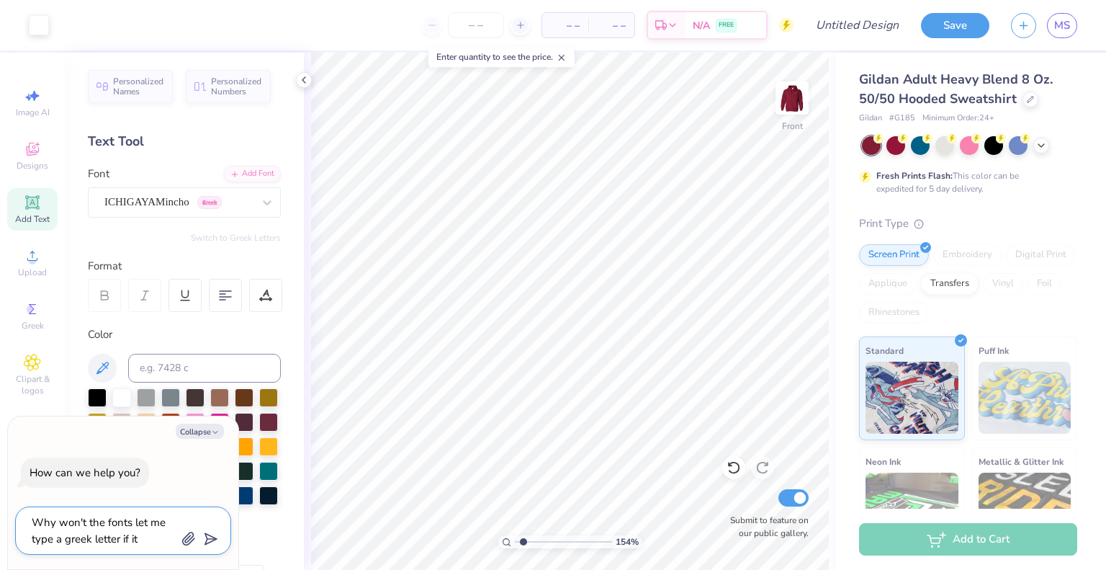
type textarea "x"
type textarea "Why won't the fonts let me type a greek letter if it's"
type textarea "x"
type textarea "Why won't the fonts let me type a greek letter if it's"
type textarea "x"
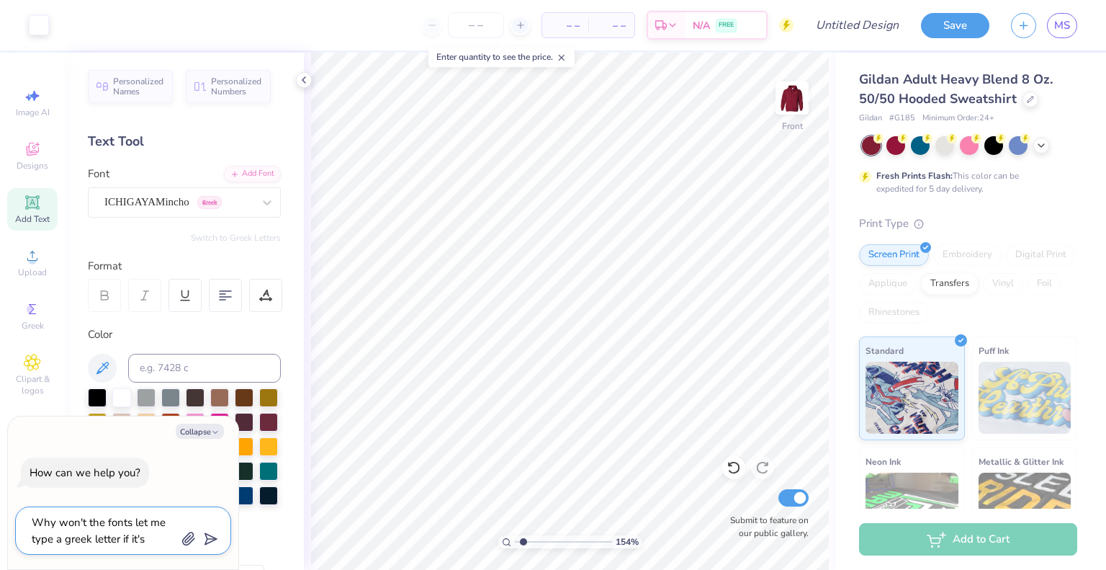
type textarea "Why won't the fonts let me type a greek letter if it's a"
type textarea "x"
type textarea "Why won't the fonts let me type a greek letter if it's a"
type textarea "x"
type textarea "Why won't the fonts let me type a greek letter if it's a g"
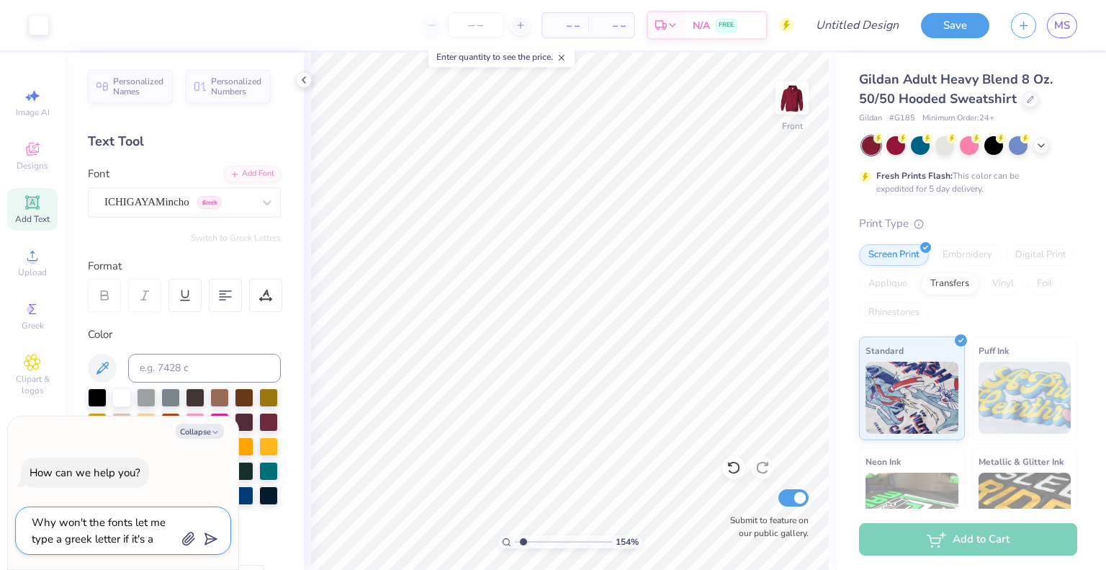
type textarea "x"
type textarea "Why won't the fonts let me type a greek letter if it's a gr"
type textarea "x"
type textarea "Why won't the fonts let me type a greek letter if it's a gre"
type textarea "x"
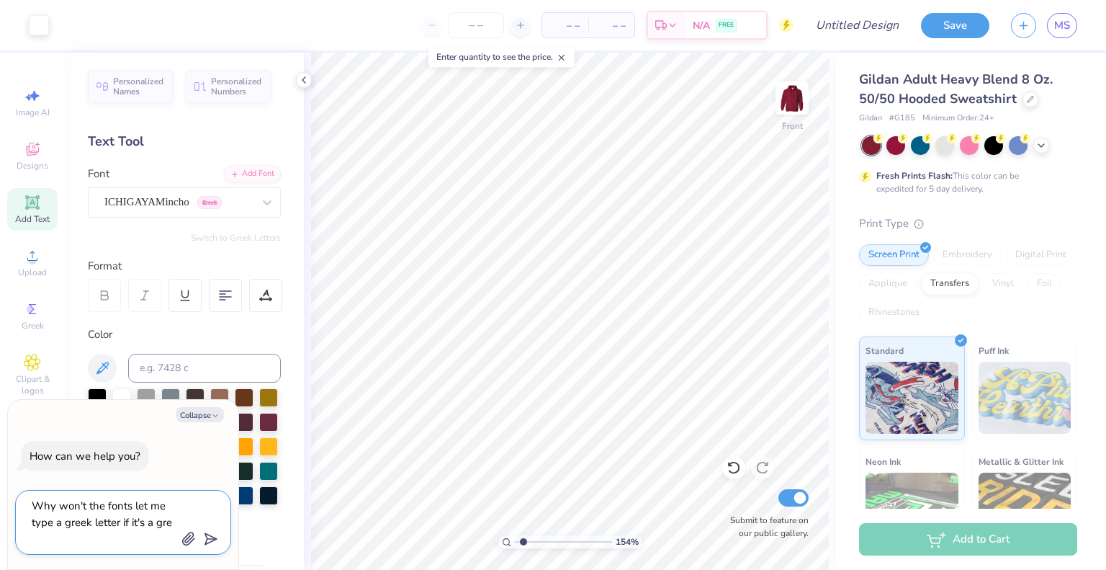
type textarea "Why won't the fonts let me type a greek letter if it's a gree"
type textarea "x"
type textarea "Why won't the fonts let me type a greek letter if it's a greek"
type textarea "x"
type textarea "Why won't the fonts let me type a greek letter if it's a greek"
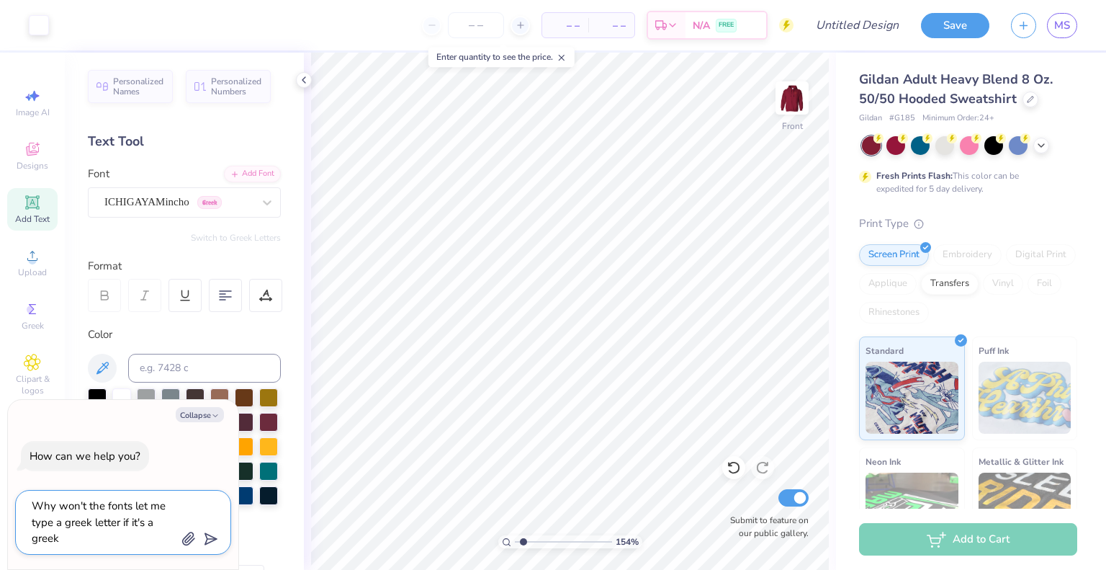
type textarea "x"
type textarea "Why won't the fonts let me type a greek letter if it's a greek l"
type textarea "x"
type textarea "Why won't the fonts let me type a greek letter if it's a greek le"
type textarea "x"
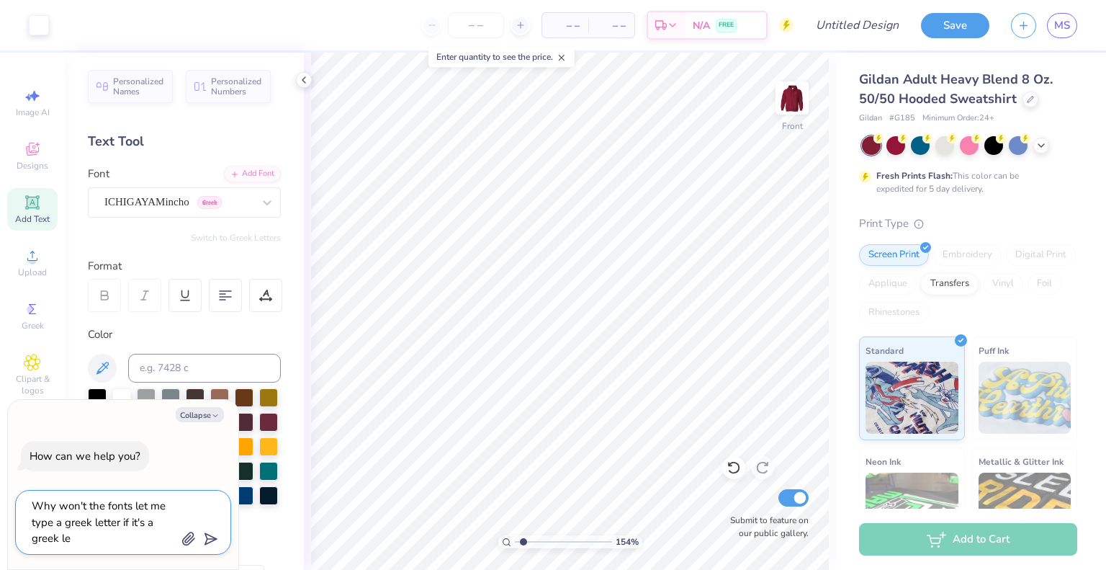
type textarea "Why won't the fonts let me type a greek letter if it's a greek let"
type textarea "x"
type textarea "Why won't the fonts let me type a greek letter if it's a greek lett"
type textarea "x"
type textarea "Why won't the fonts let me type a greek letter if it's a [DEMOGRAPHIC_DATA] let…"
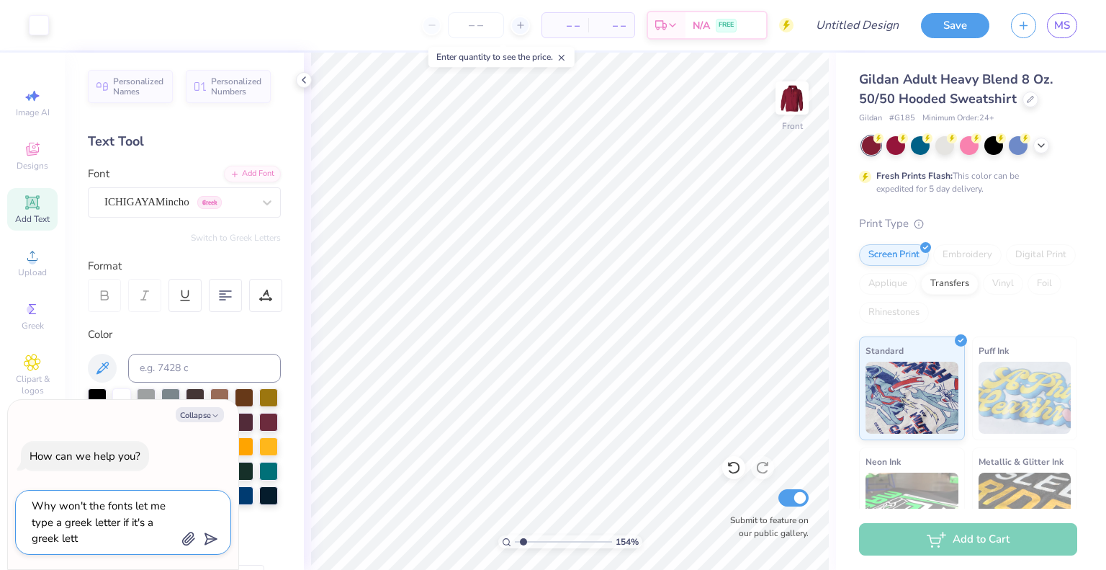
type textarea "x"
type textarea "Why won't the fonts let me type a greek letter if it's a greek letter"
type textarea "x"
type textarea "Why won't the fonts let me type a greek letter if it's a greek letter"
type textarea "x"
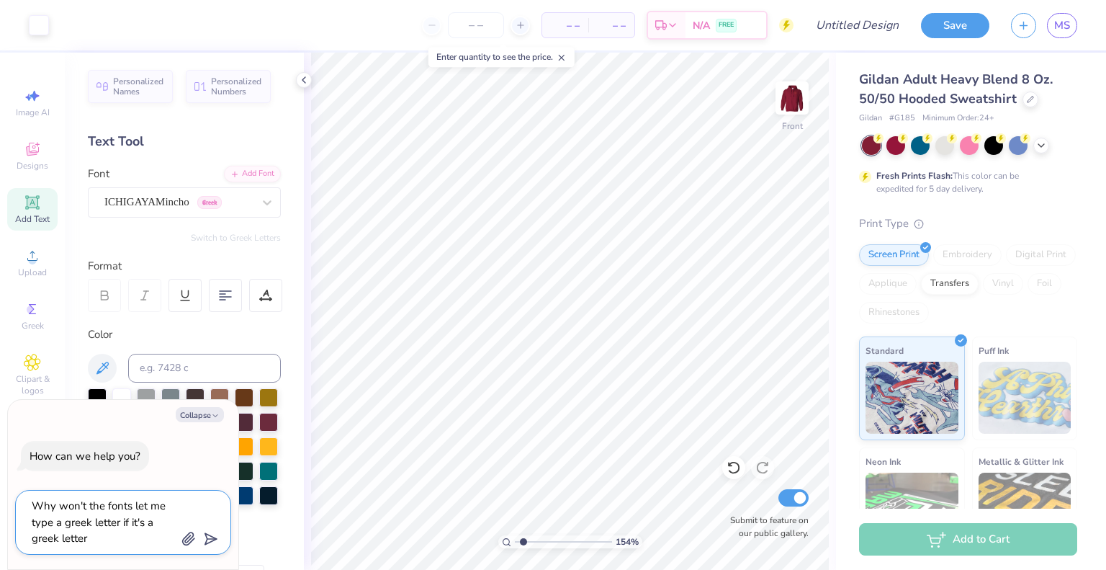
type textarea "Why won't the fonts let me type a greek letter if it's a greek letter f"
type textarea "x"
type textarea "Why won't the fonts let me type a greek letter if it's a greek letter fo"
type textarea "x"
type textarea "Why won't the fonts let me type a greek letter if it's a greek letter fon"
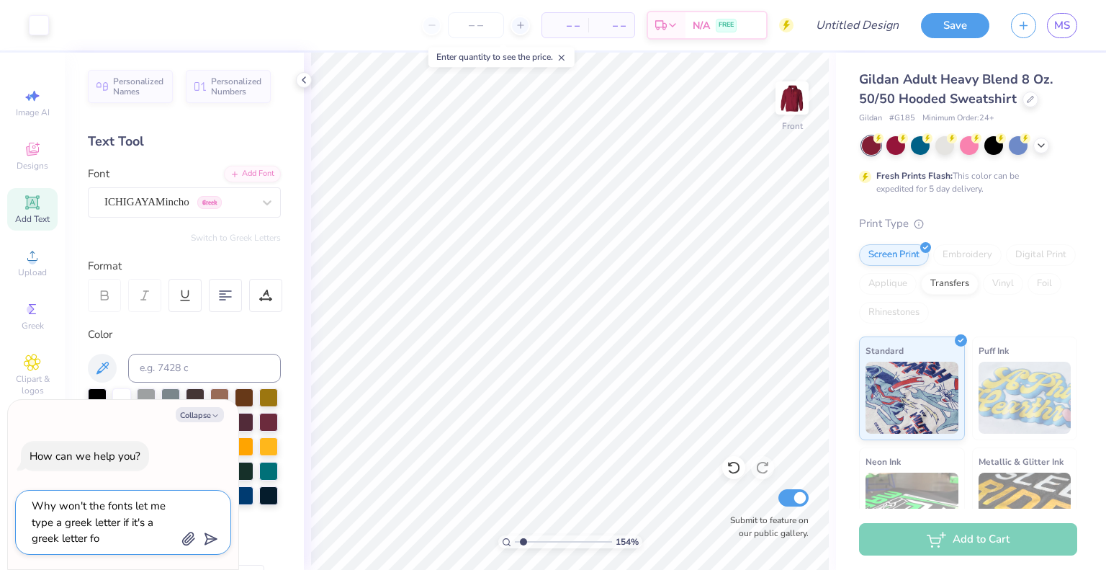
type textarea "x"
type textarea "Why won't the fonts let me type a greek letter if it's a greek letter font"
type textarea "x"
type textarea "Why won't the fonts let me type a greek letter if it's a greek letter font"
type textarea "x"
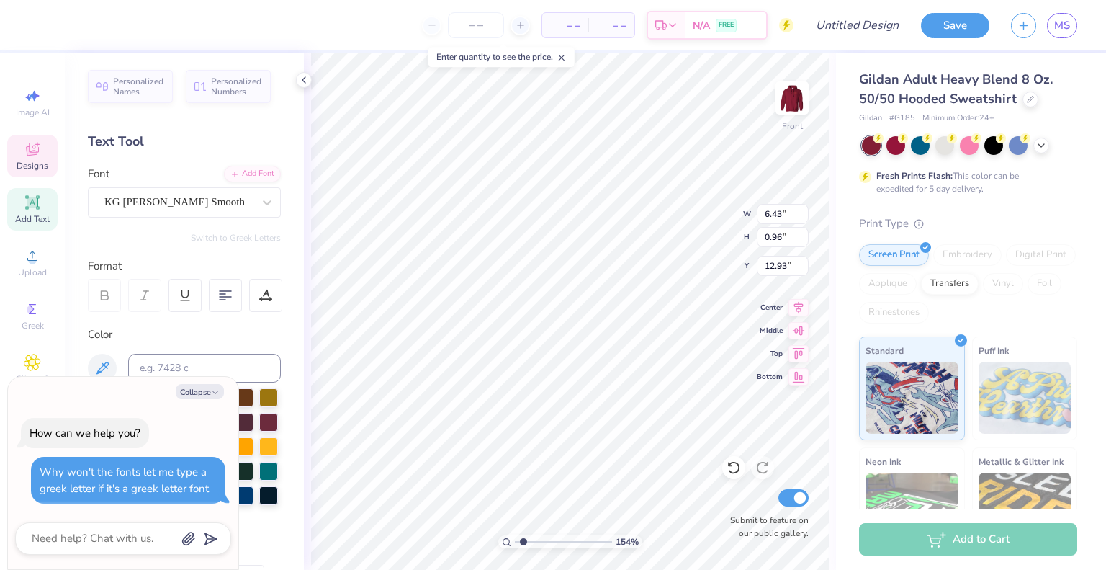
type textarea "x"
type textarea "alpha ch"
type textarea "x"
type textarea "alpha c"
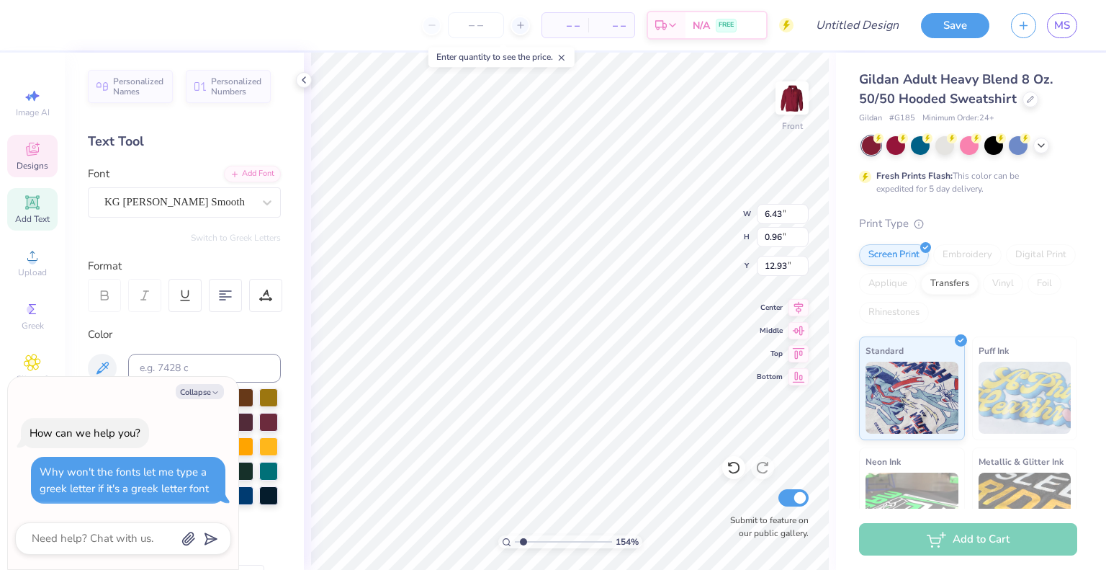
type textarea "x"
type textarea "alpha"
type textarea "x"
type textarea "alpha"
type textarea "x"
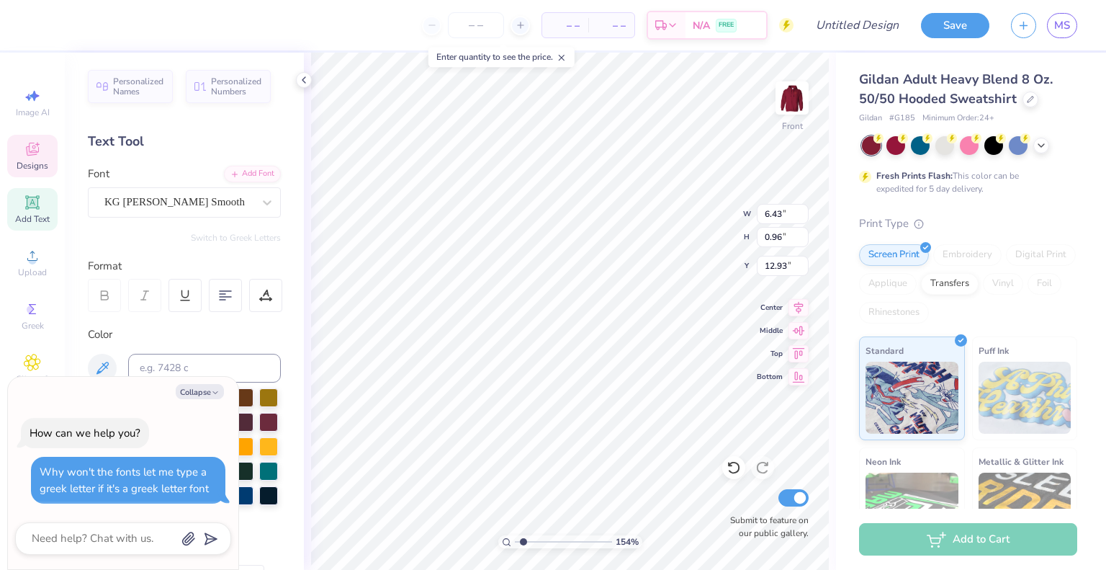
type textarea "alp"
type textarea "x"
type textarea "al"
type textarea "x"
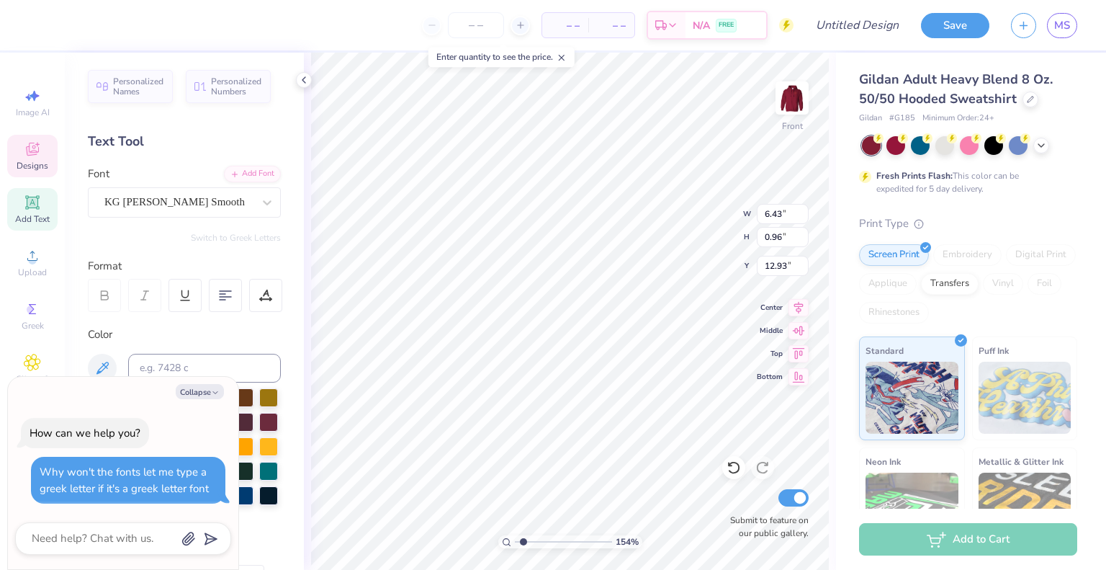
type textarea "a"
type textarea "x"
click at [224, 294] on icon at bounding box center [225, 295] width 13 height 13
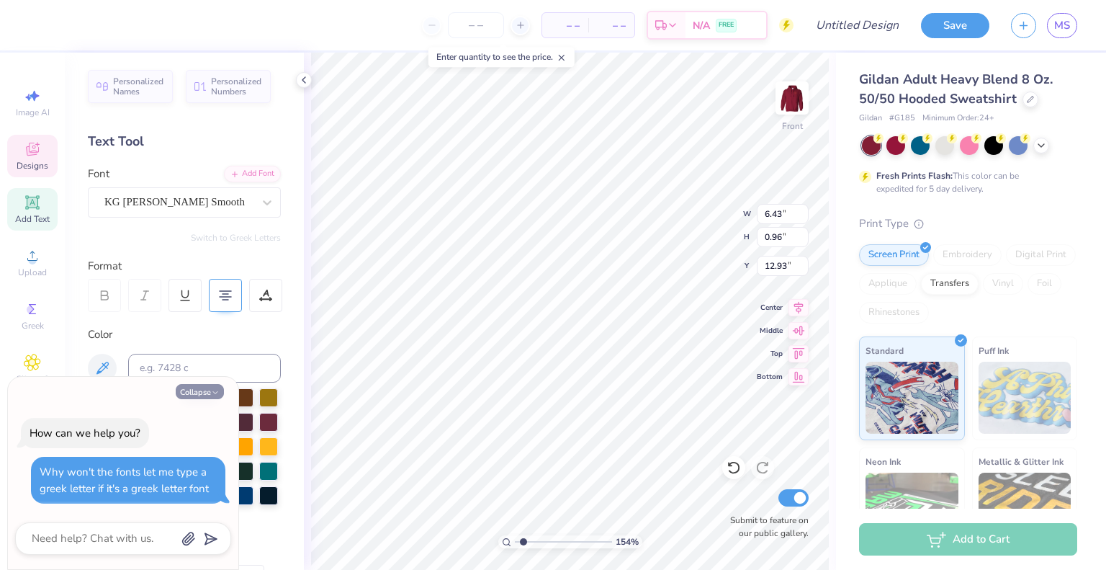
click at [212, 392] on icon "button" at bounding box center [215, 392] width 9 height 9
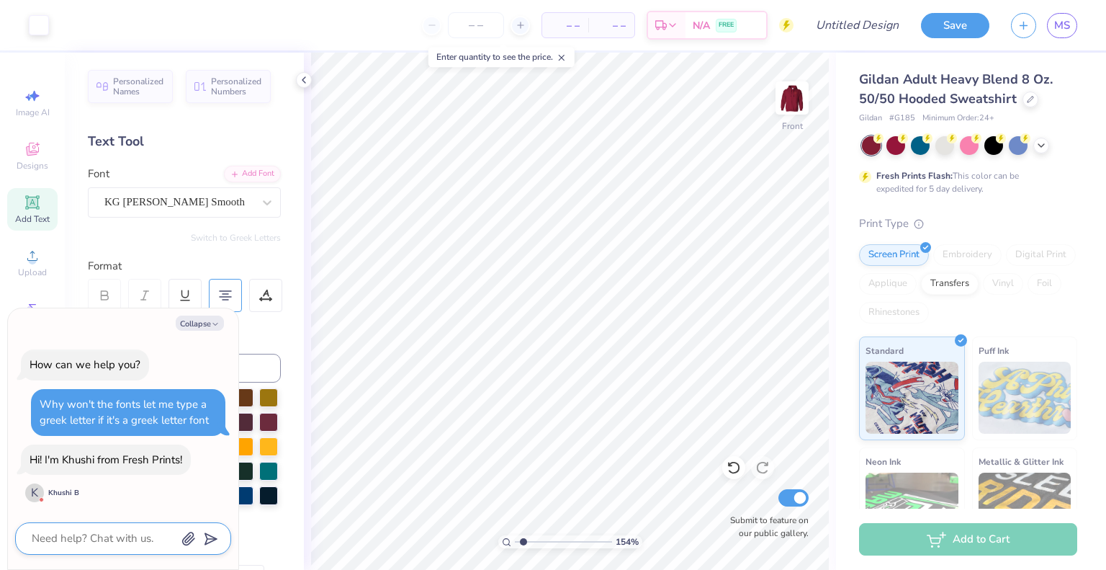
click at [127, 538] on textarea at bounding box center [103, 537] width 146 height 19
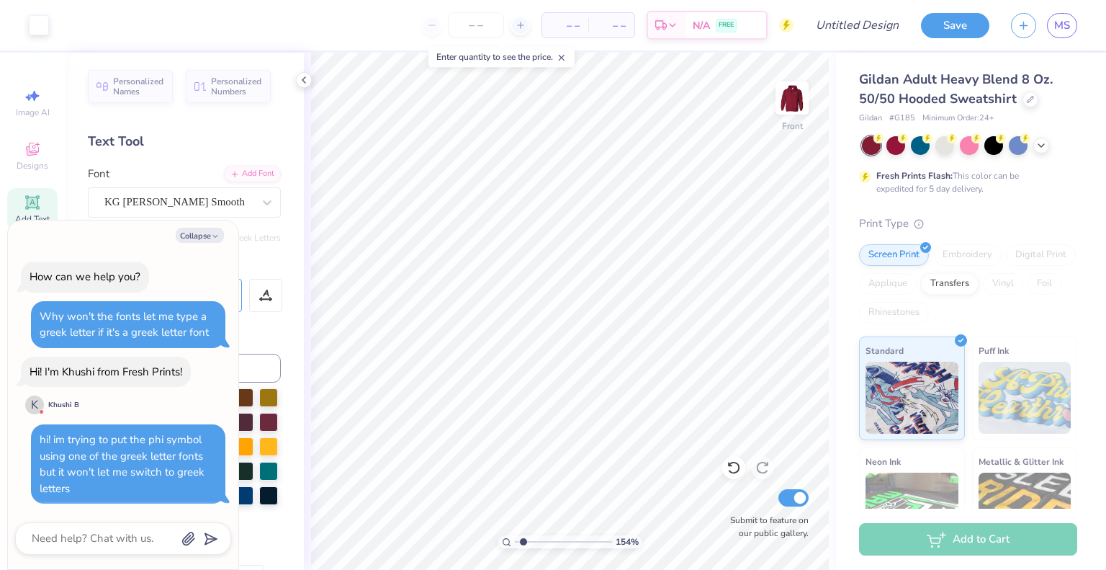
scroll to position [0, 0]
click at [791, 97] on img at bounding box center [792, 98] width 58 height 58
click at [40, 25] on div at bounding box center [39, 24] width 20 height 20
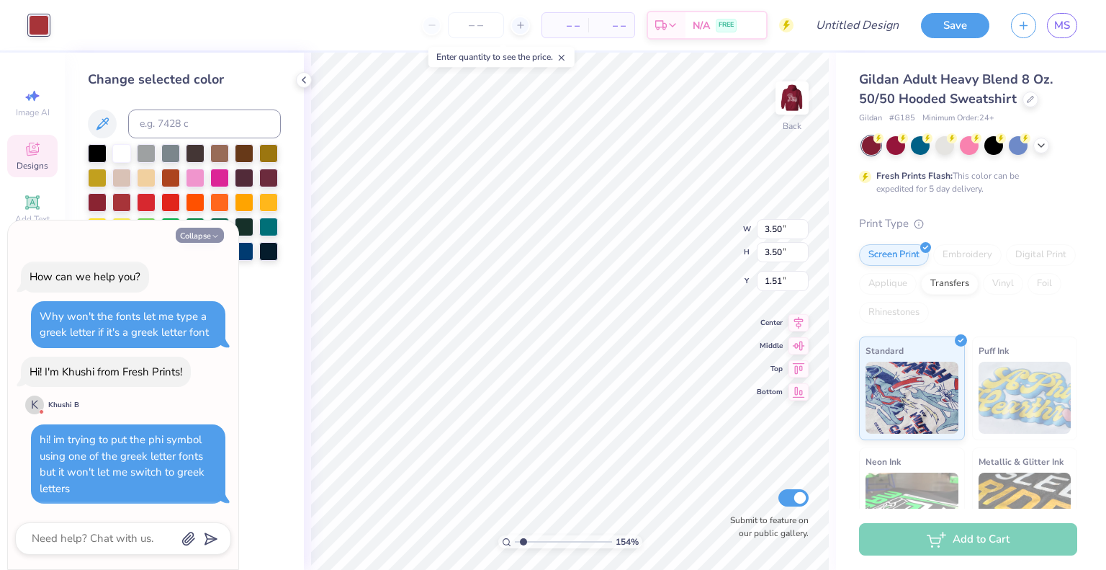
click at [199, 235] on button "Collapse" at bounding box center [200, 235] width 48 height 15
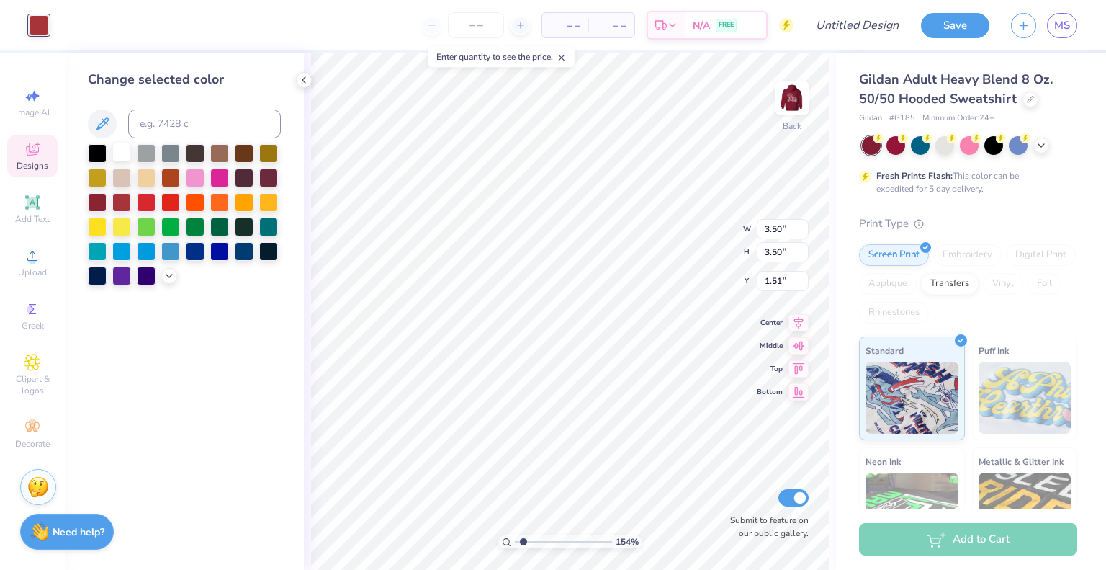
click at [123, 153] on div at bounding box center [121, 152] width 19 height 19
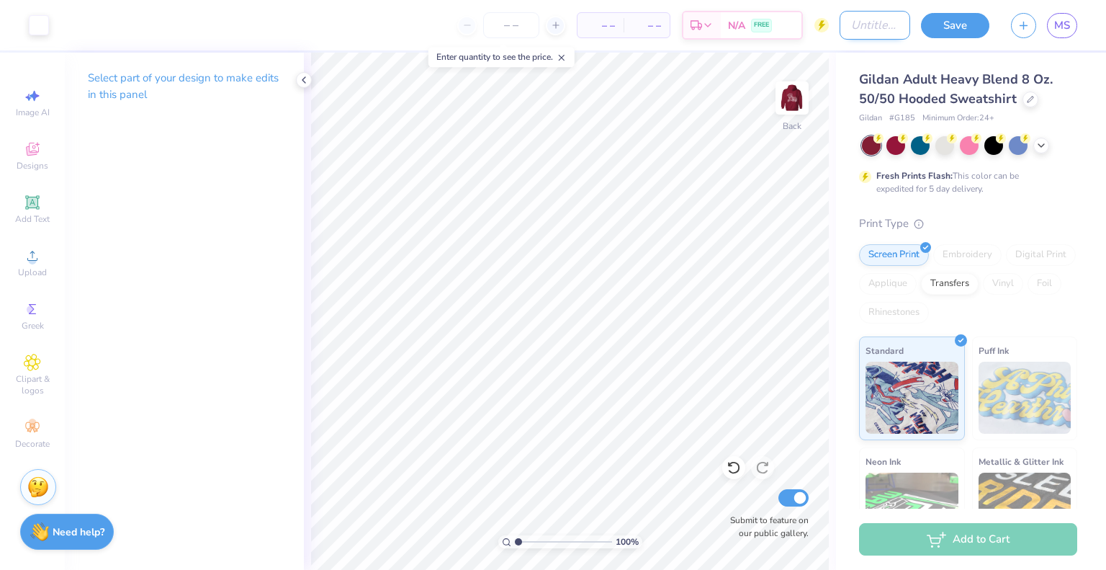
click at [860, 30] on input "Design Title" at bounding box center [875, 25] width 71 height 29
click at [961, 19] on button "Save" at bounding box center [955, 23] width 68 height 25
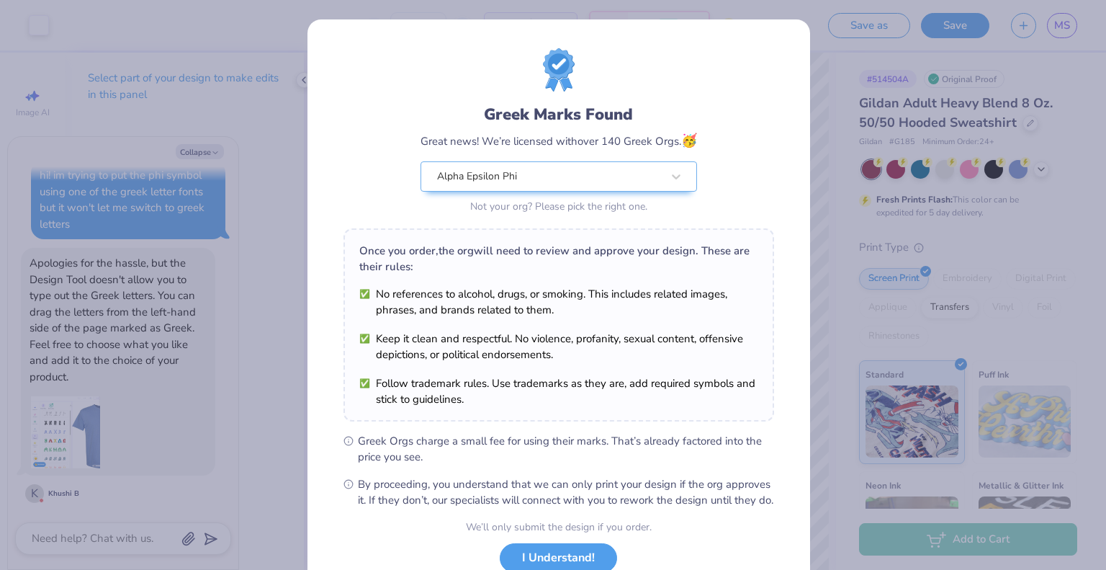
scroll to position [103, 0]
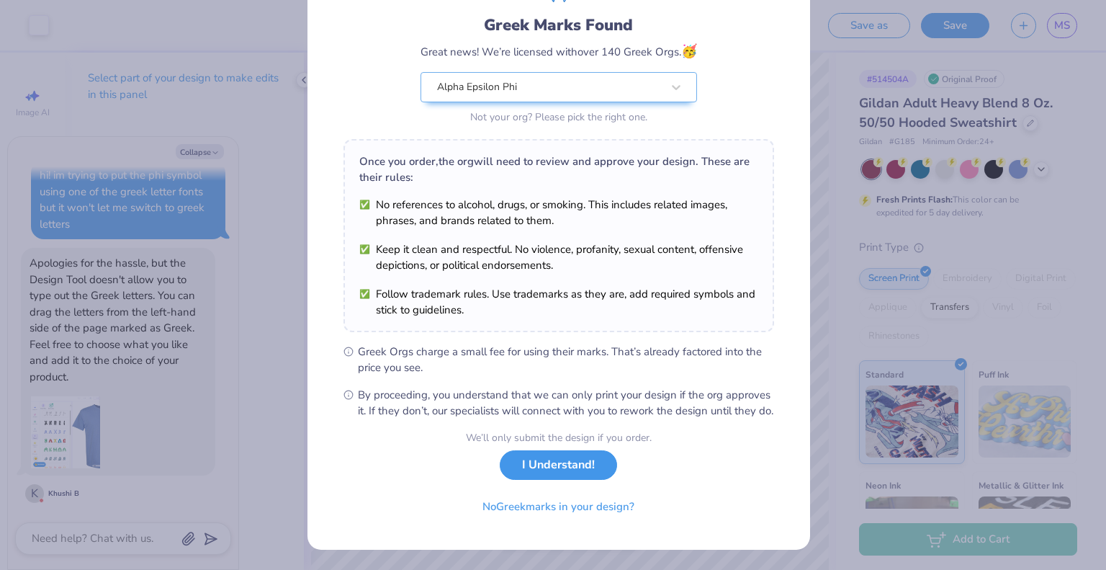
click at [539, 466] on button "I Understand!" at bounding box center [558, 465] width 117 height 30
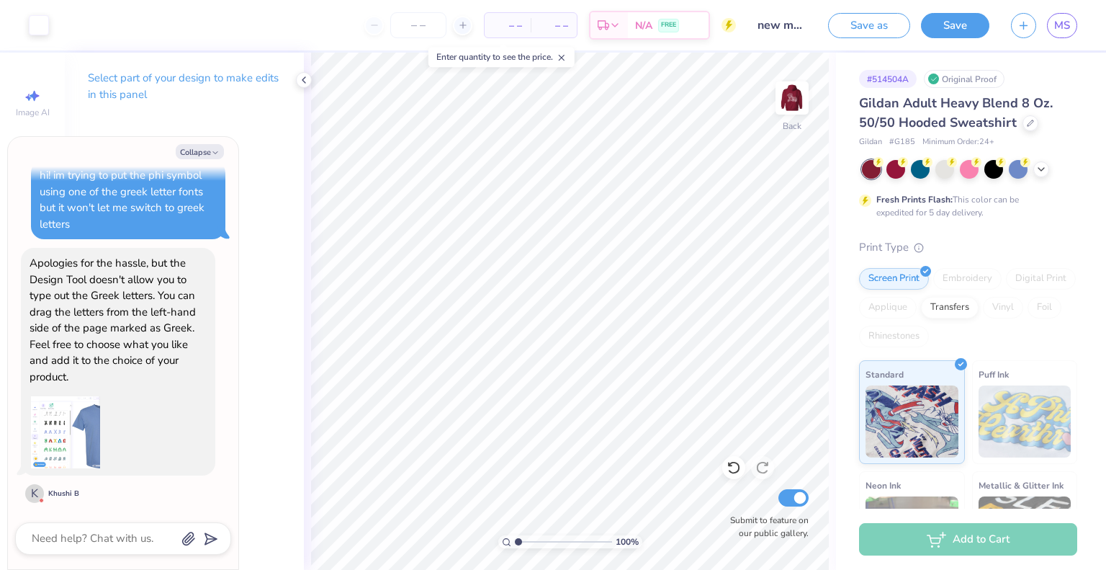
scroll to position [0, 0]
click at [186, 153] on button "Collapse" at bounding box center [200, 151] width 48 height 15
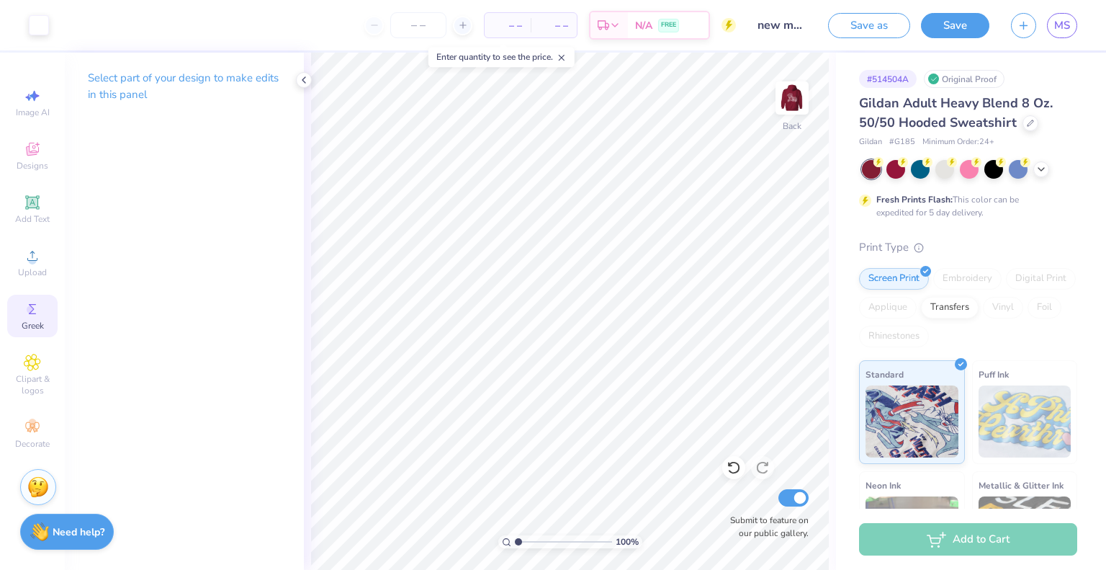
click at [33, 323] on span "Greek" at bounding box center [33, 326] width 22 height 12
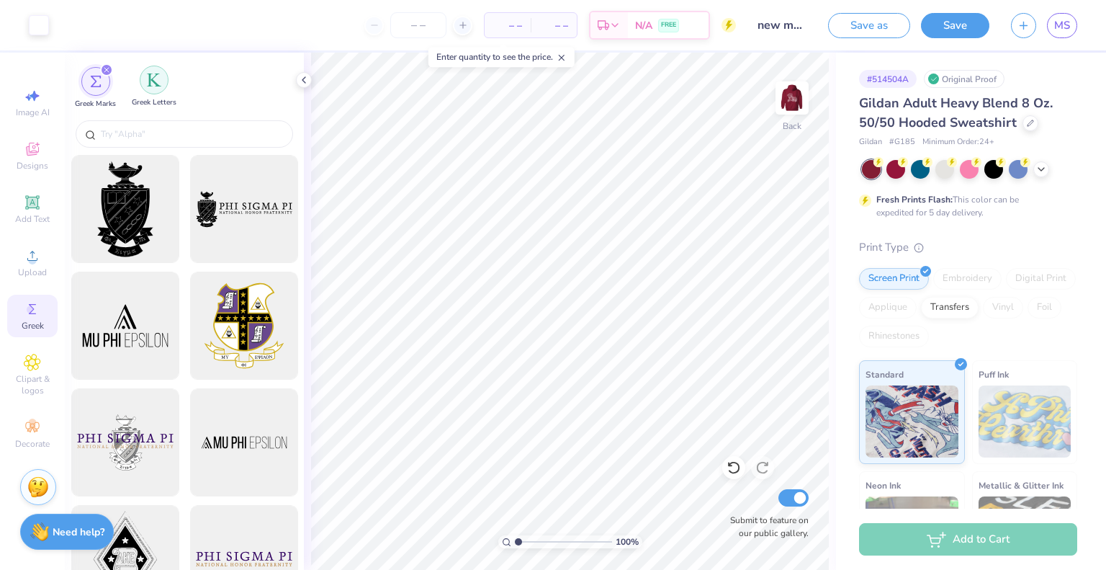
click at [155, 75] on img "filter for Greek Letters" at bounding box center [154, 80] width 14 height 14
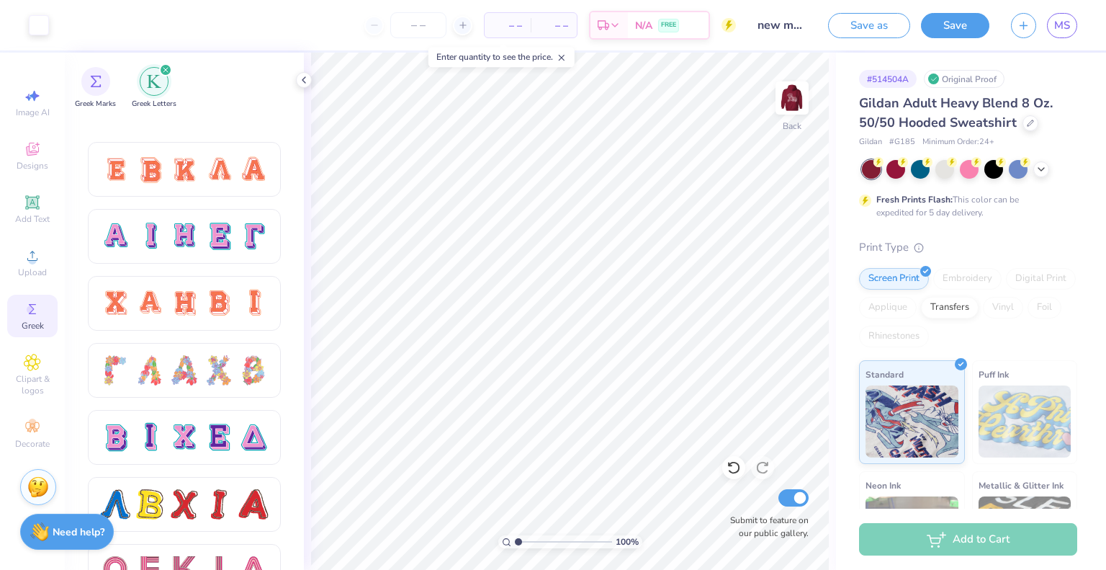
scroll to position [1022, 0]
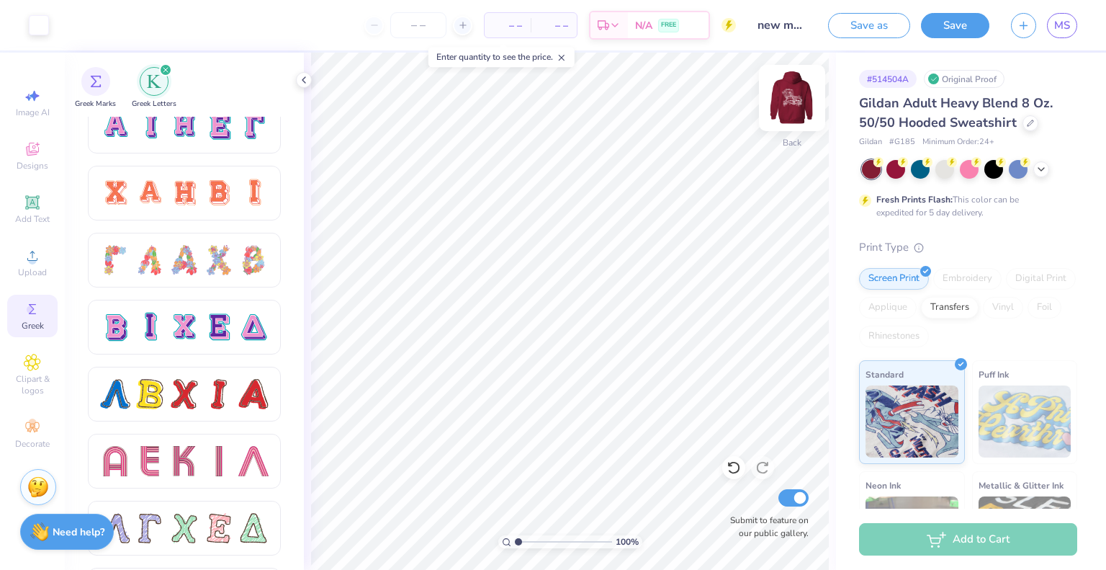
click at [791, 104] on img at bounding box center [792, 98] width 58 height 58
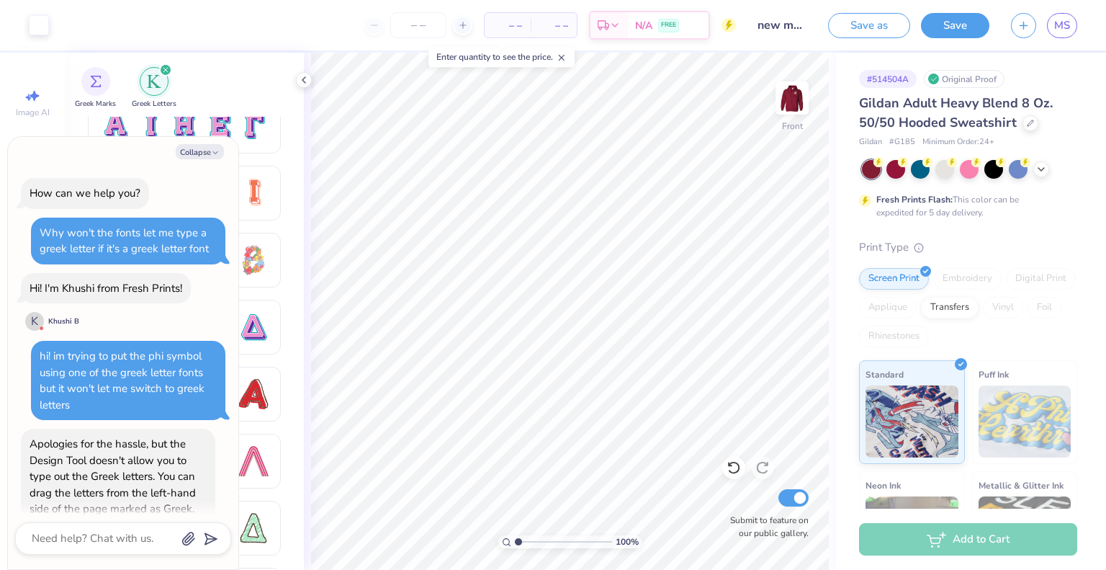
scroll to position [362, 0]
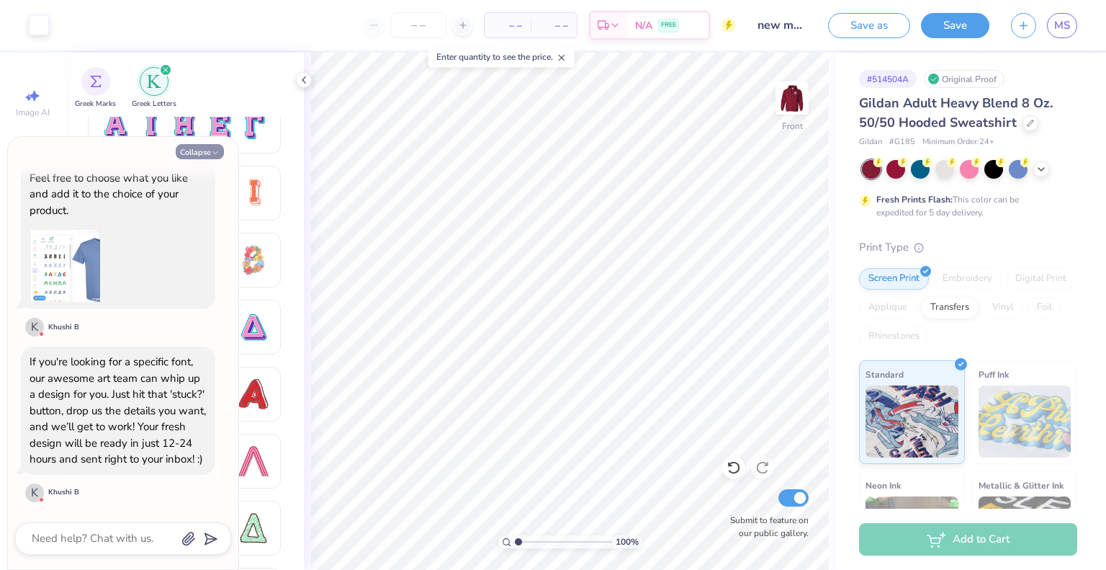
click at [187, 150] on button "Collapse" at bounding box center [200, 151] width 48 height 15
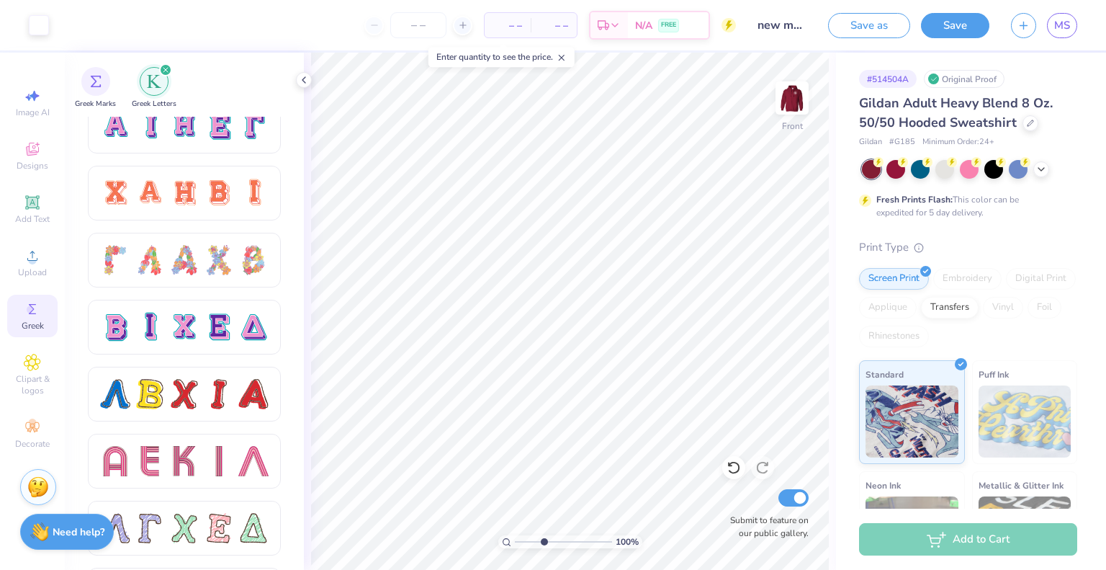
click at [544, 544] on input "range" at bounding box center [563, 541] width 97 height 13
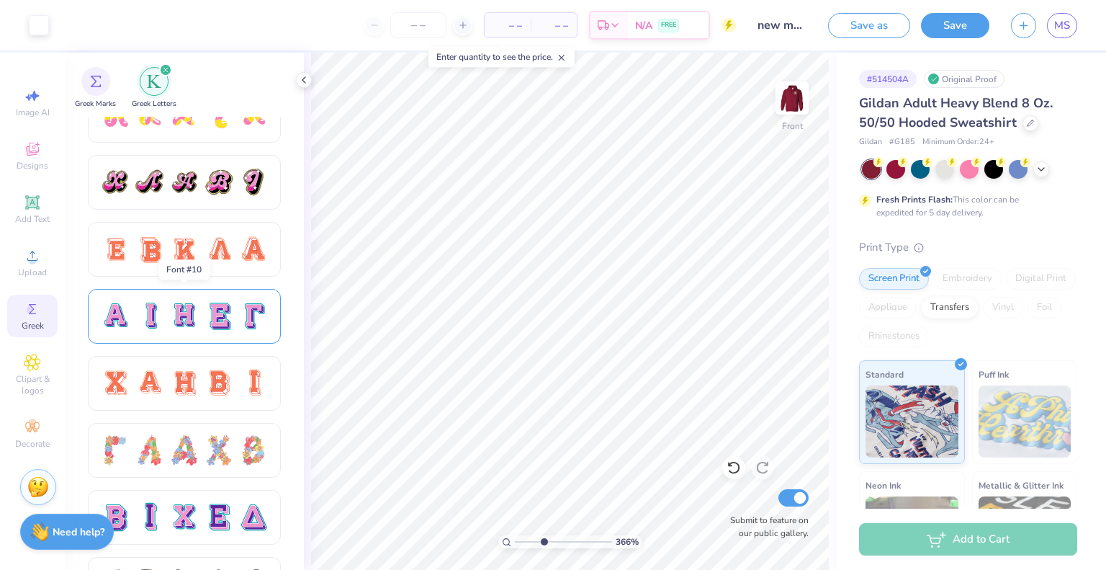
click at [232, 325] on div at bounding box center [219, 316] width 30 height 30
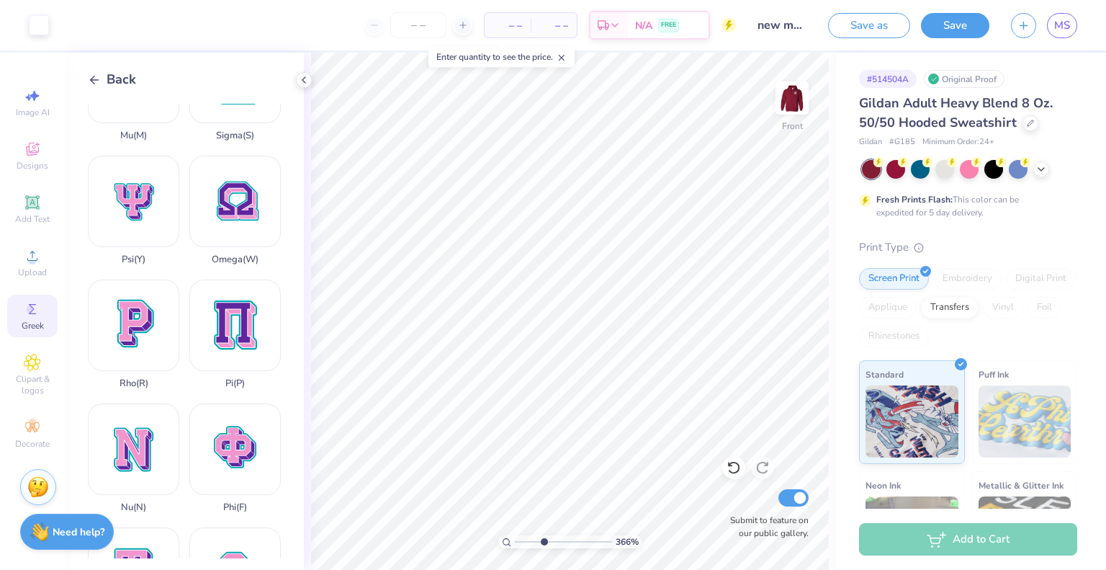
scroll to position [702, 0]
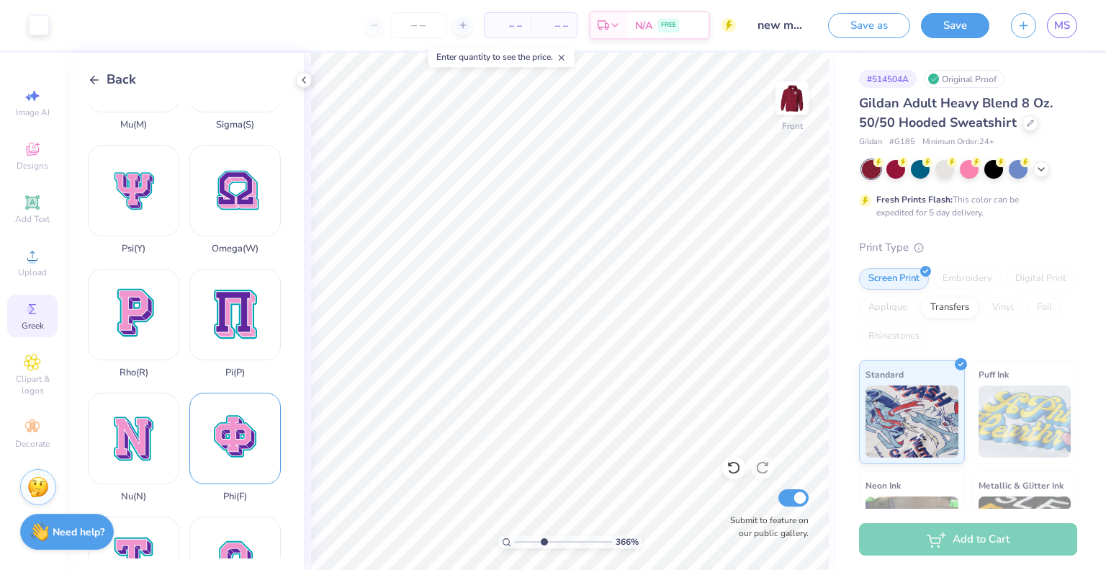
click at [222, 392] on div "Phi ( F )" at bounding box center [234, 446] width 91 height 109
drag, startPoint x: 544, startPoint y: 543, endPoint x: 528, endPoint y: 539, distance: 15.5
click at [528, 539] on input "range" at bounding box center [563, 541] width 97 height 13
drag, startPoint x: 528, startPoint y: 541, endPoint x: 517, endPoint y: 539, distance: 11.0
click at [517, 539] on input "range" at bounding box center [563, 541] width 97 height 13
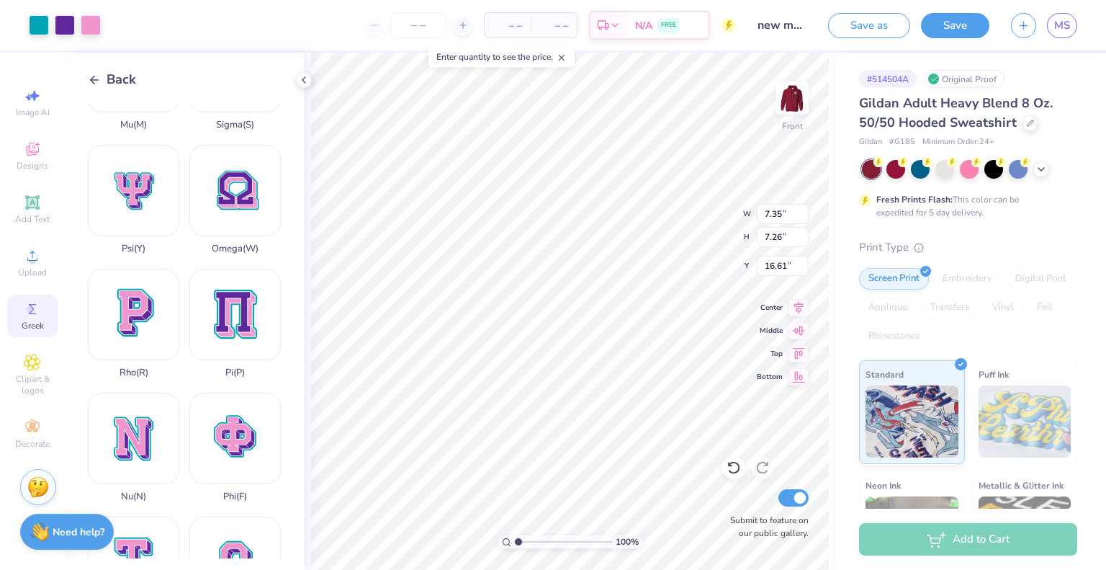
click at [95, 83] on icon at bounding box center [94, 79] width 13 height 13
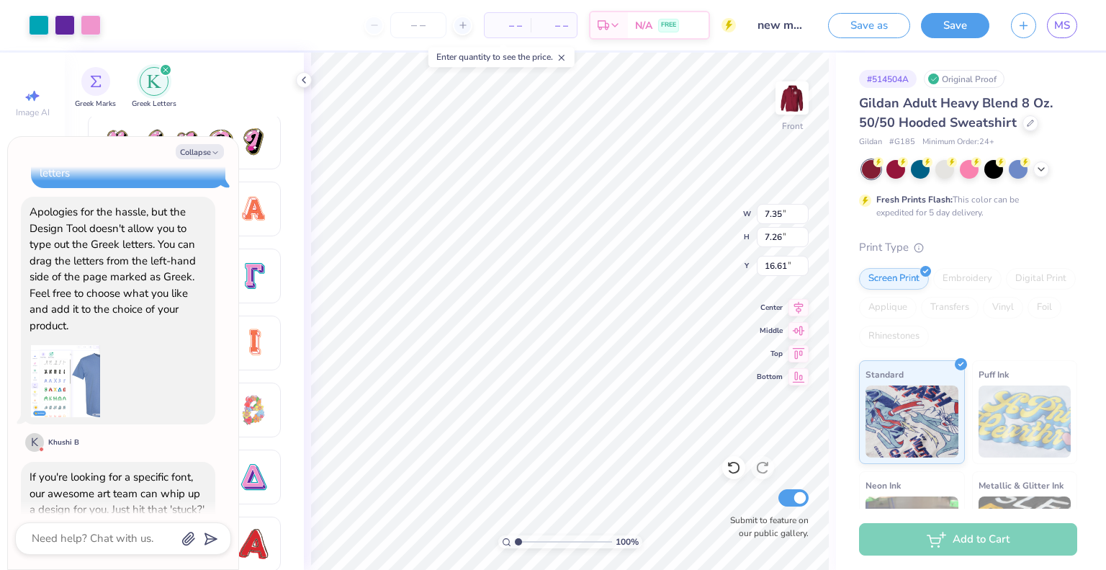
scroll to position [430, 0]
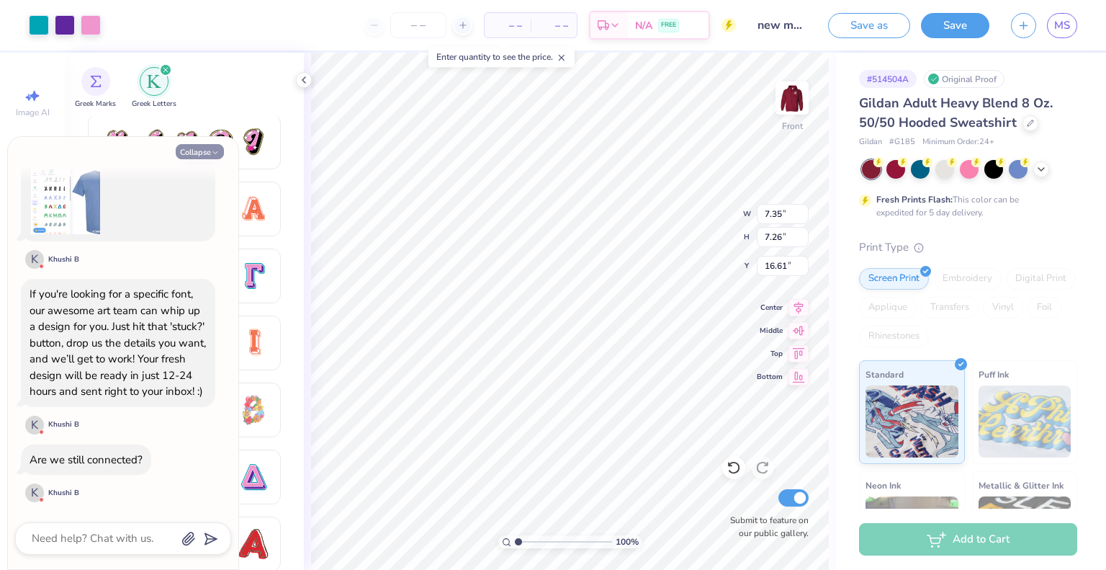
click at [212, 150] on icon "button" at bounding box center [215, 152] width 9 height 9
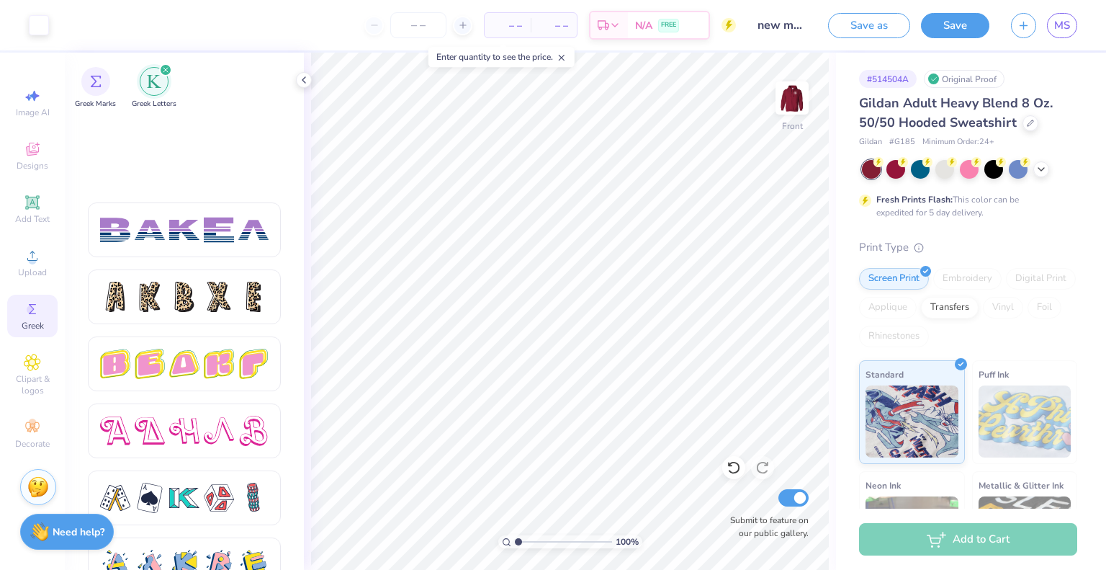
scroll to position [2424, 0]
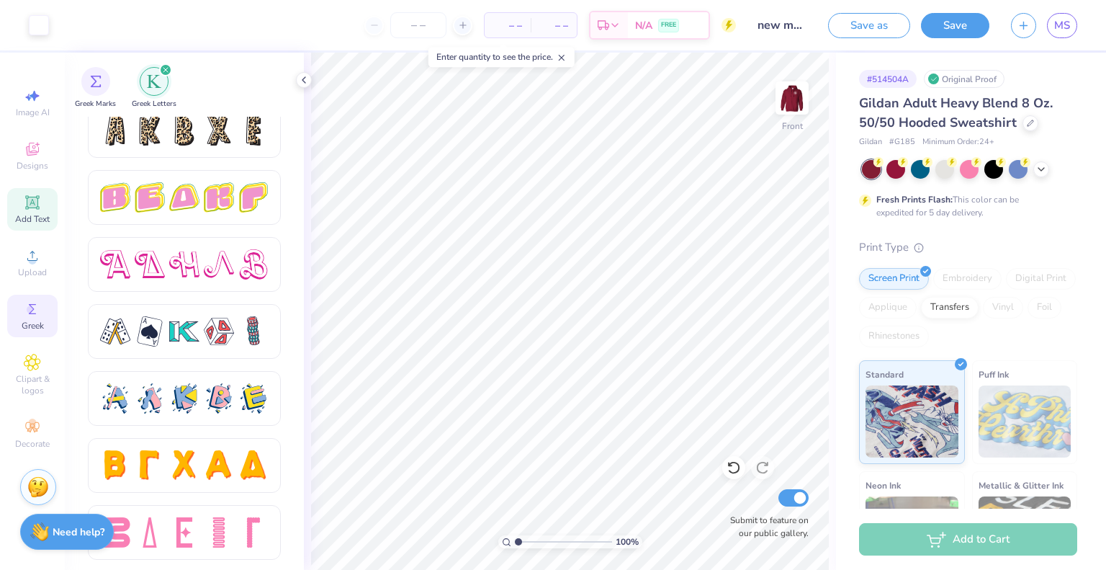
click at [25, 207] on icon at bounding box center [32, 202] width 17 height 17
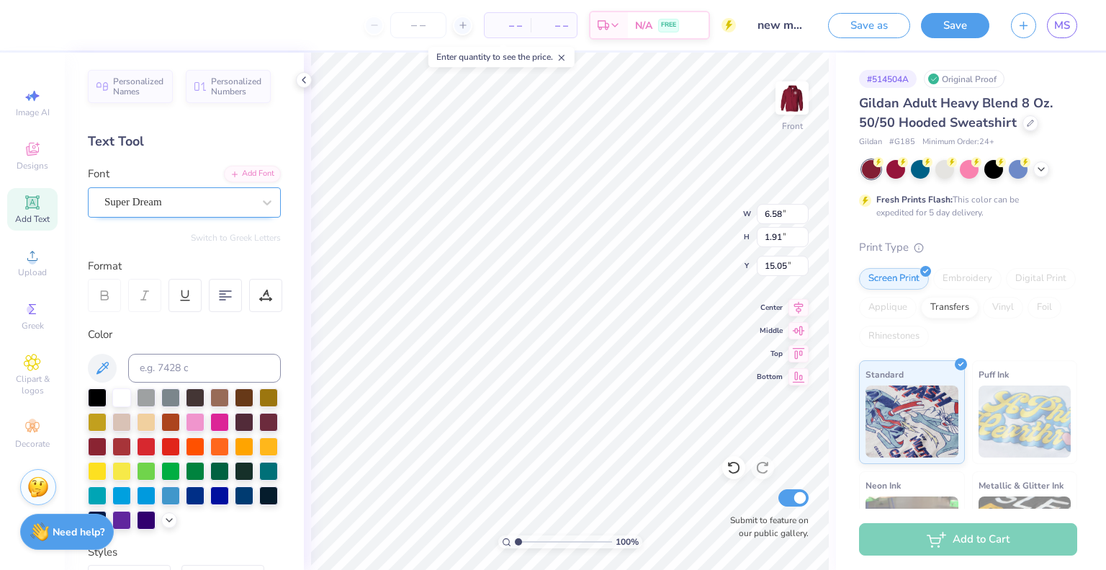
click at [235, 204] on div "Super Dream" at bounding box center [178, 202] width 151 height 22
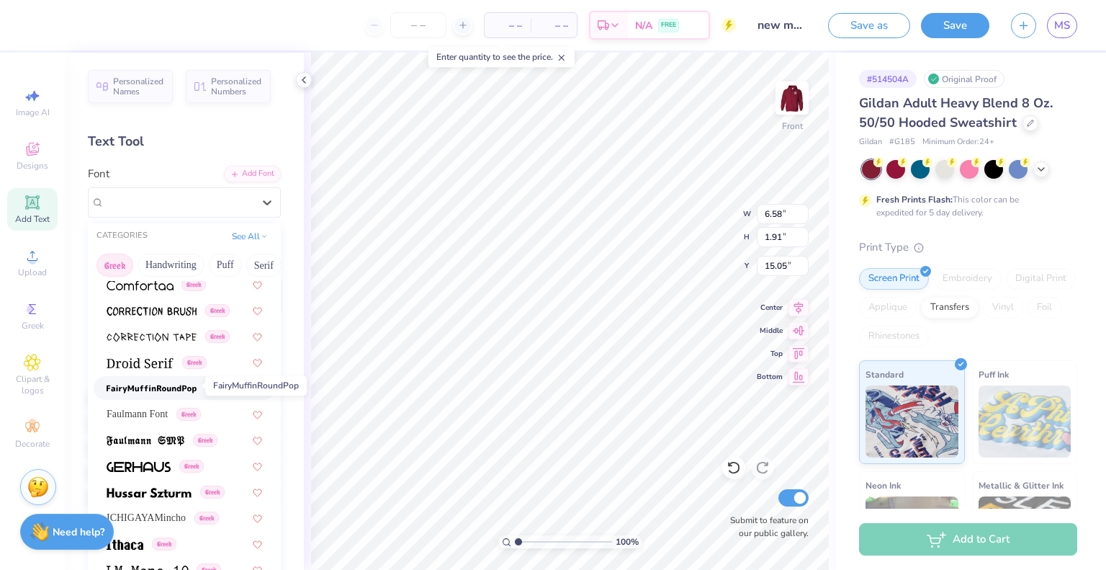
scroll to position [379, 0]
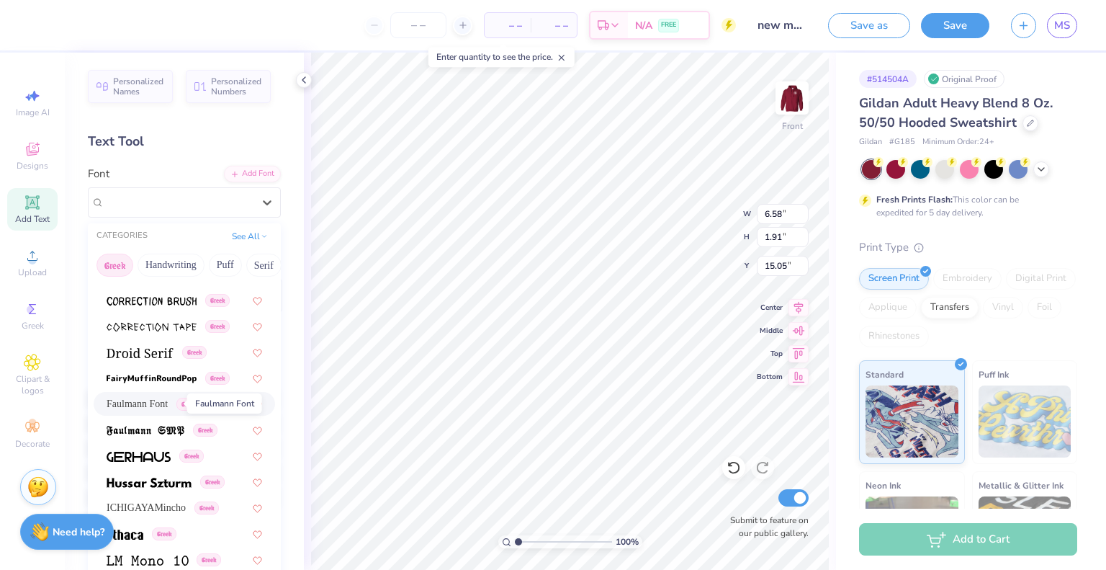
click at [138, 396] on span "Faulmann Font" at bounding box center [137, 403] width 61 height 15
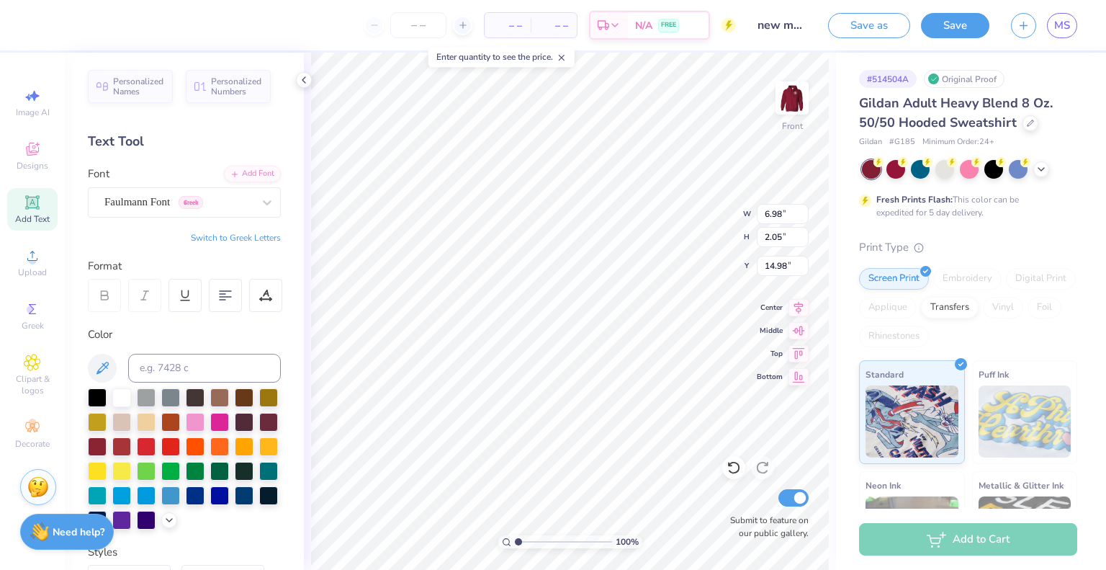
click at [196, 233] on button "Switch to Greek Letters" at bounding box center [236, 238] width 90 height 12
click at [541, 541] on input "range" at bounding box center [563, 541] width 97 height 13
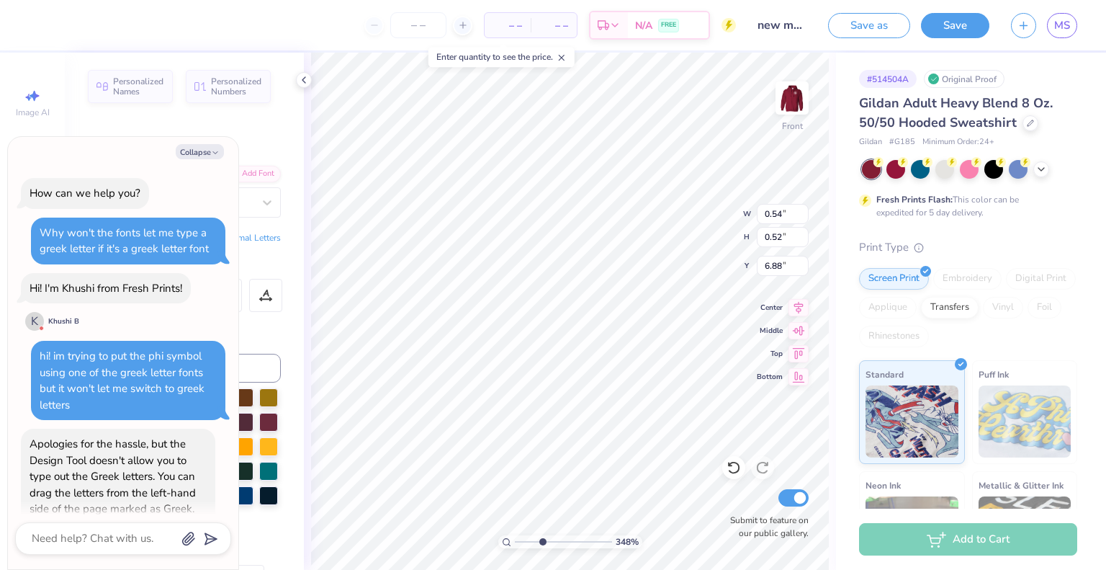
scroll to position [531, 0]
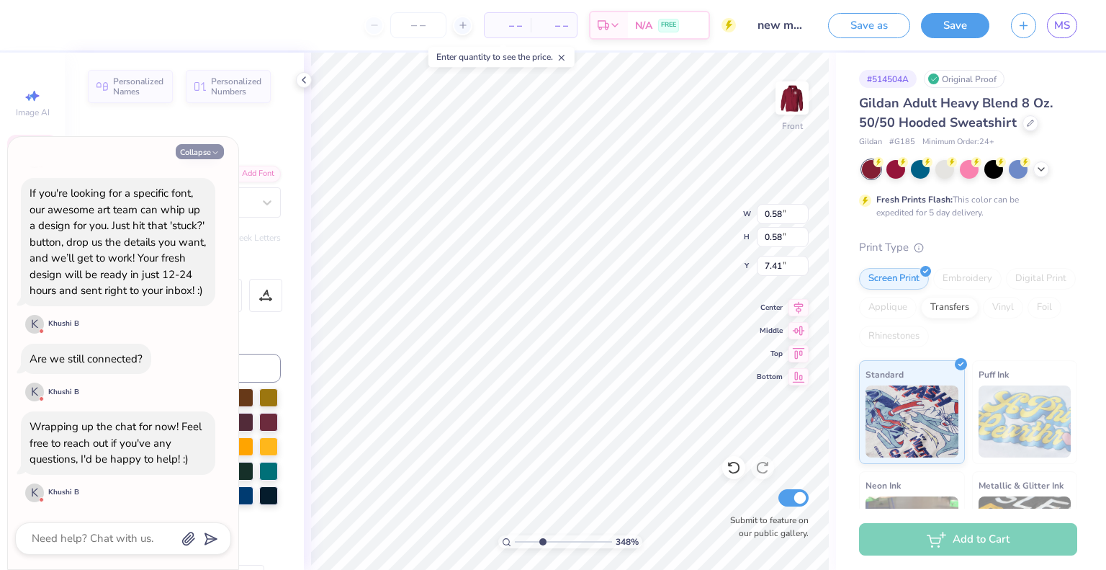
click at [210, 151] on button "Collapse" at bounding box center [200, 151] width 48 height 15
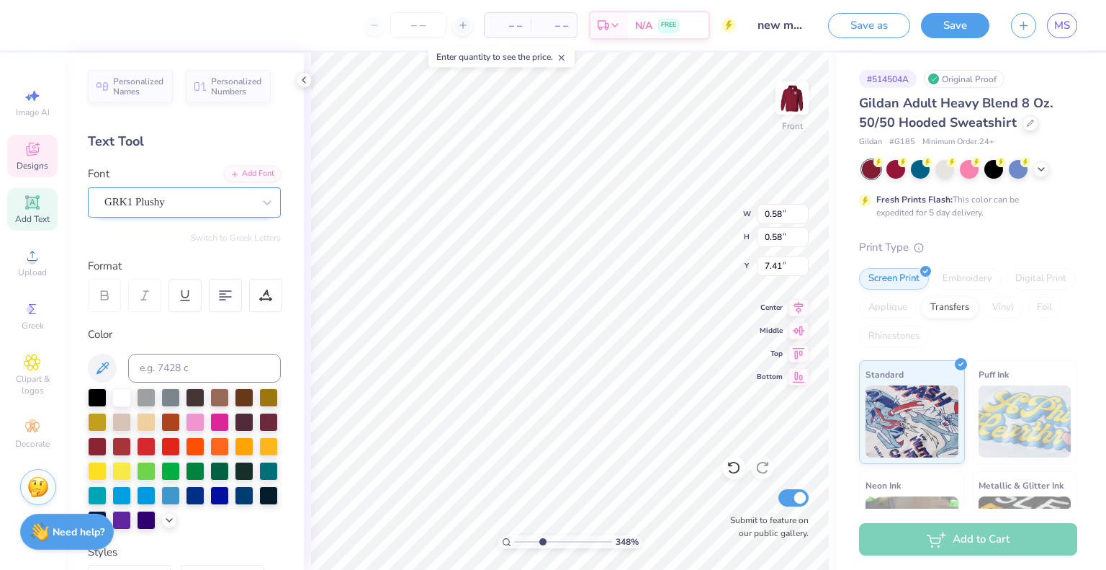
click at [193, 204] on div "GRK1 Plushy" at bounding box center [178, 202] width 151 height 22
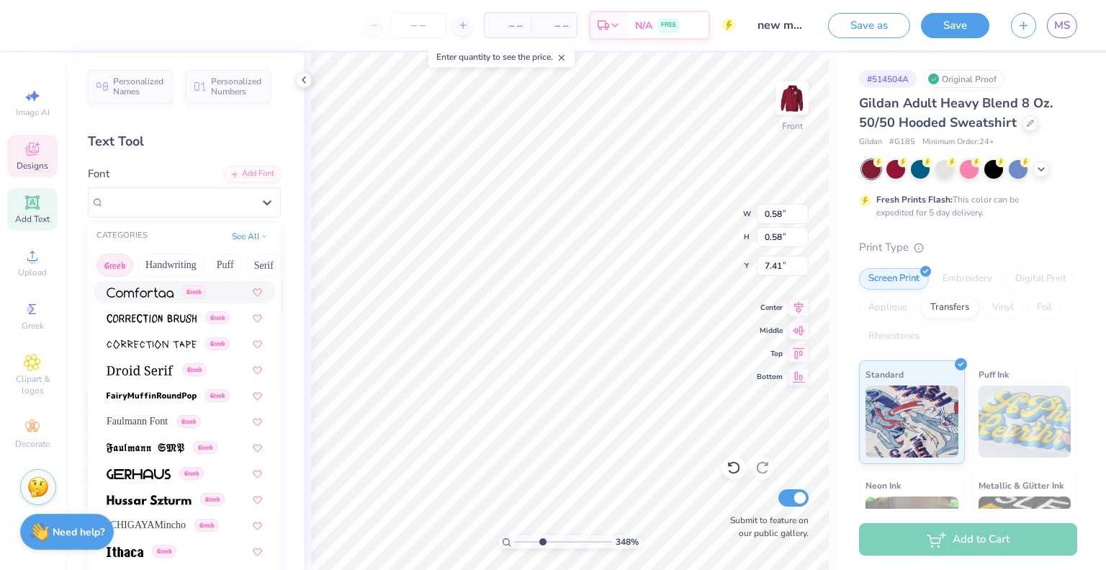
scroll to position [365, 0]
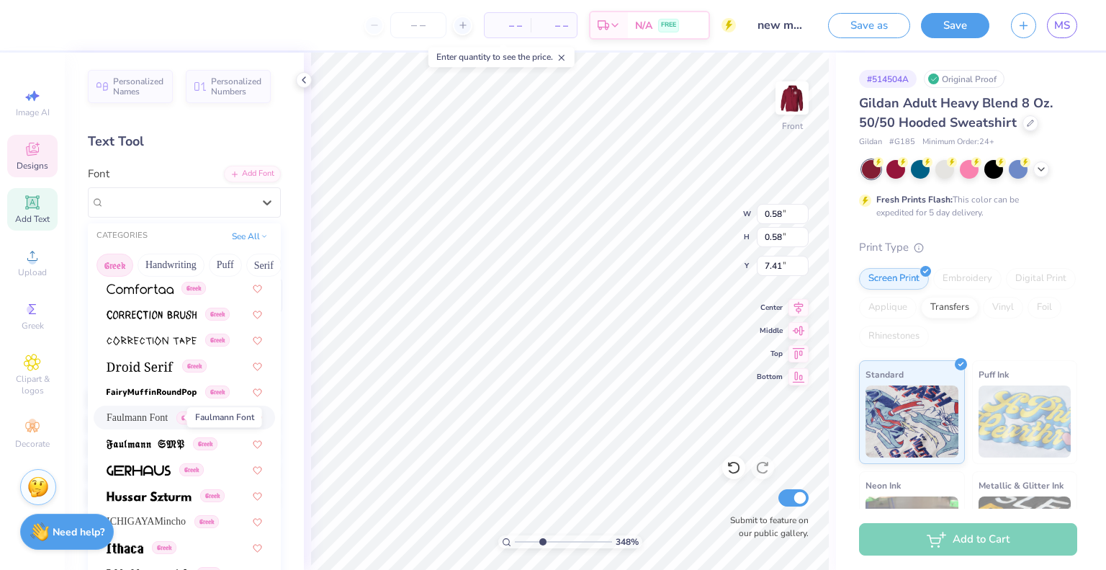
click at [130, 415] on span "Faulmann Font" at bounding box center [137, 417] width 61 height 15
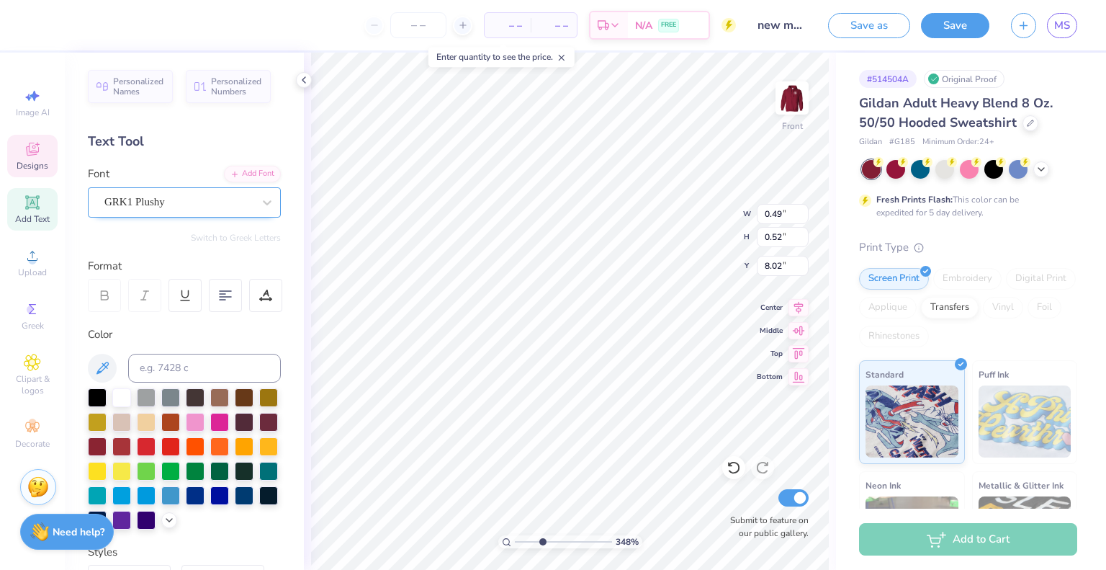
click at [174, 199] on div "GRK1 Plushy" at bounding box center [178, 202] width 151 height 22
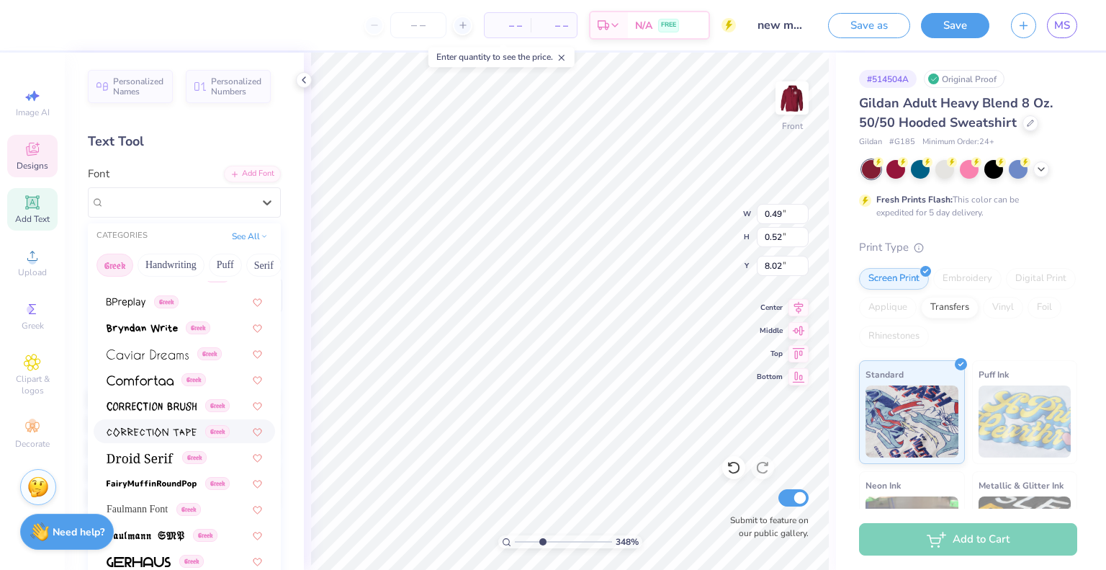
scroll to position [374, 0]
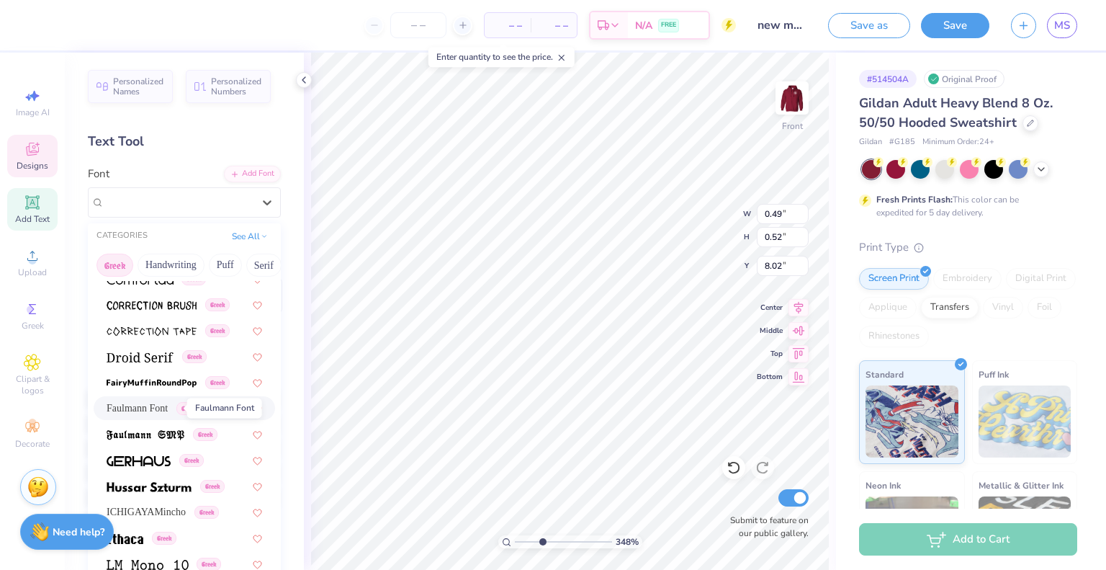
click at [138, 411] on span "Faulmann Font" at bounding box center [137, 407] width 61 height 15
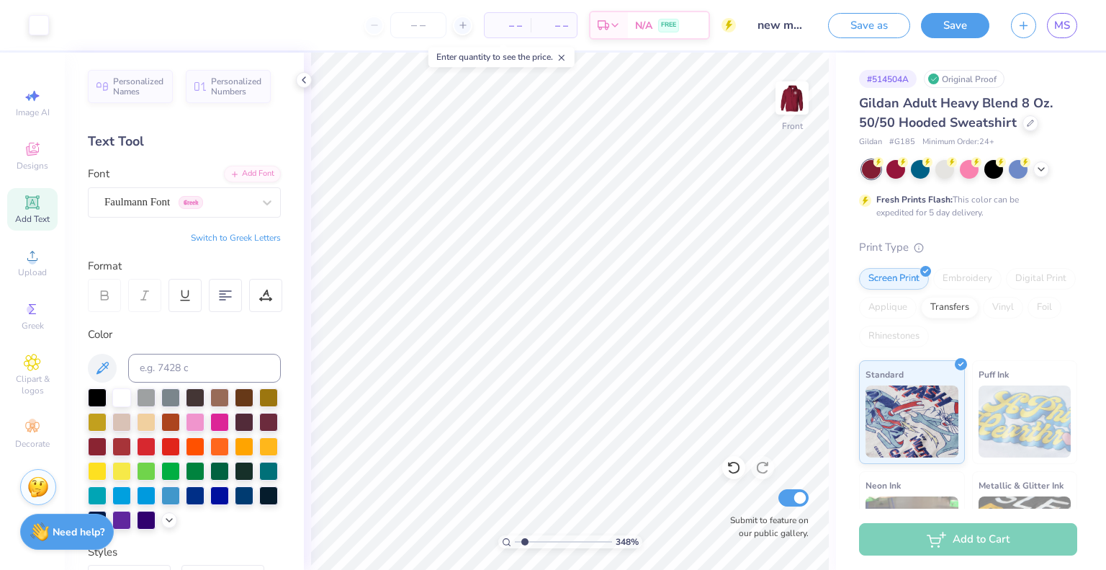
click at [524, 541] on input "range" at bounding box center [563, 541] width 97 height 13
click at [793, 94] on img at bounding box center [792, 98] width 58 height 58
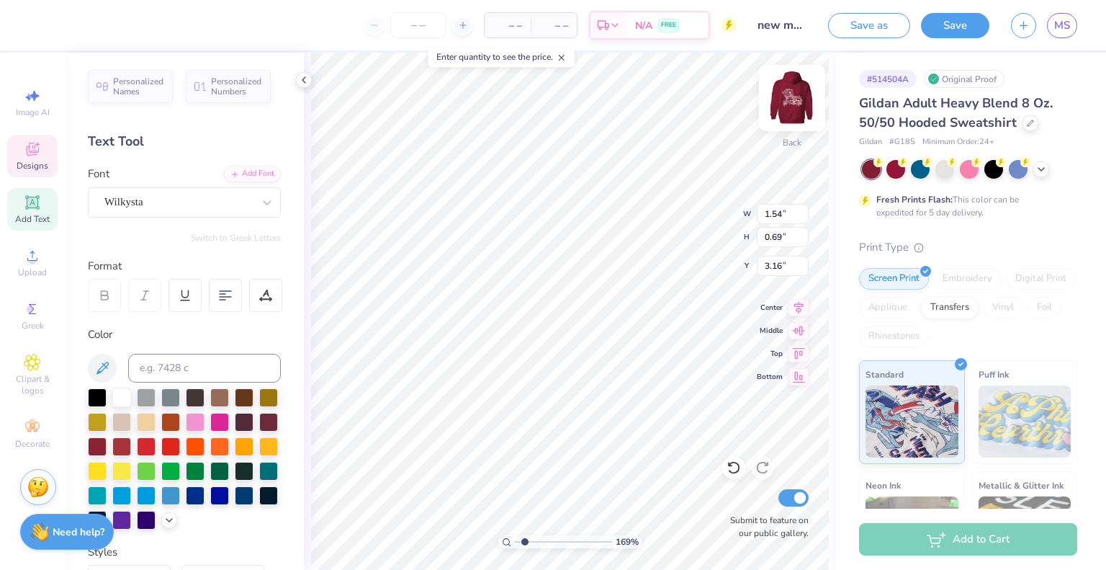
scroll to position [12, 2]
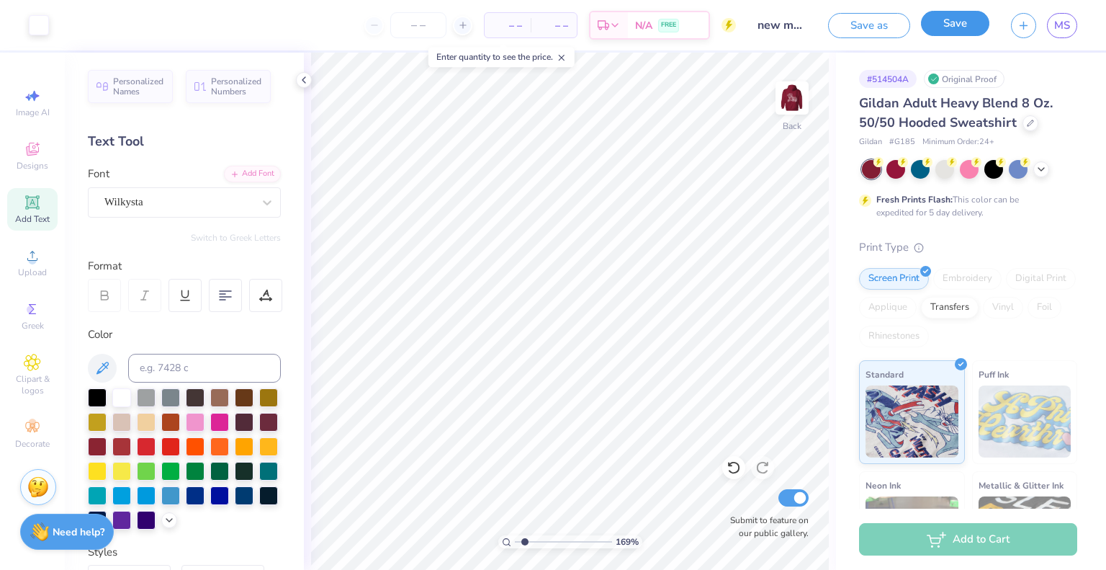
click at [950, 22] on button "Save" at bounding box center [955, 23] width 68 height 25
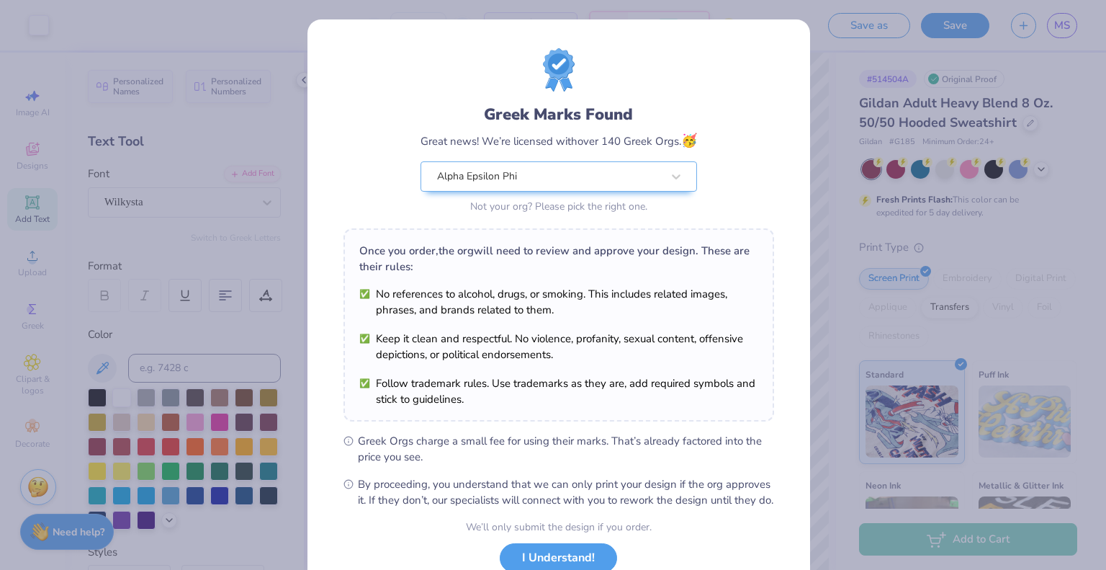
scroll to position [103, 0]
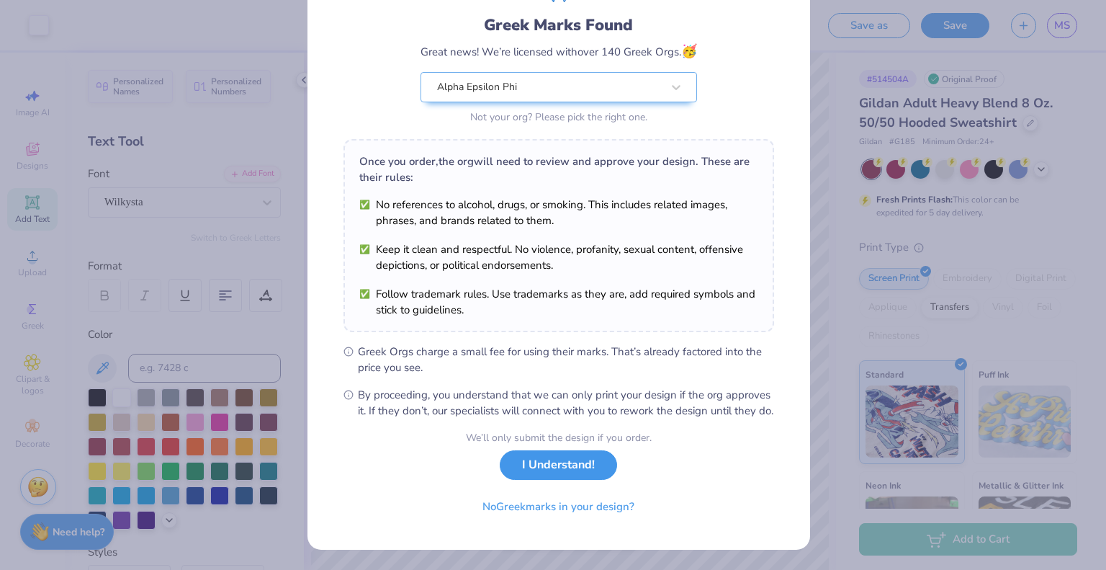
click at [562, 468] on button "I Understand!" at bounding box center [558, 465] width 117 height 30
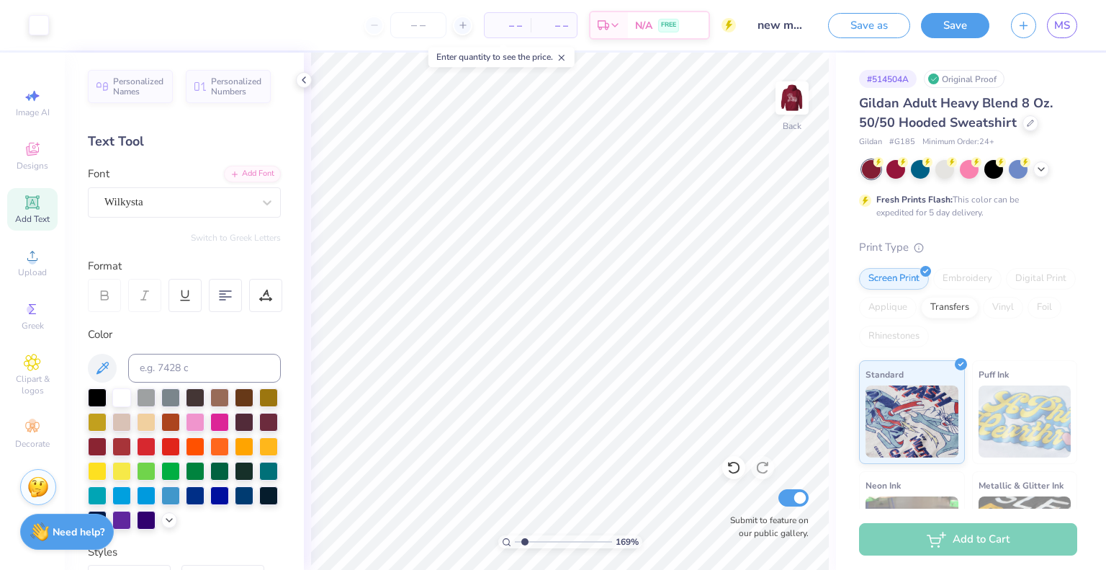
scroll to position [0, 0]
click at [794, 97] on img at bounding box center [792, 98] width 58 height 58
click at [1064, 25] on span "MS" at bounding box center [1062, 25] width 16 height 17
